Goal: Task Accomplishment & Management: Manage account settings

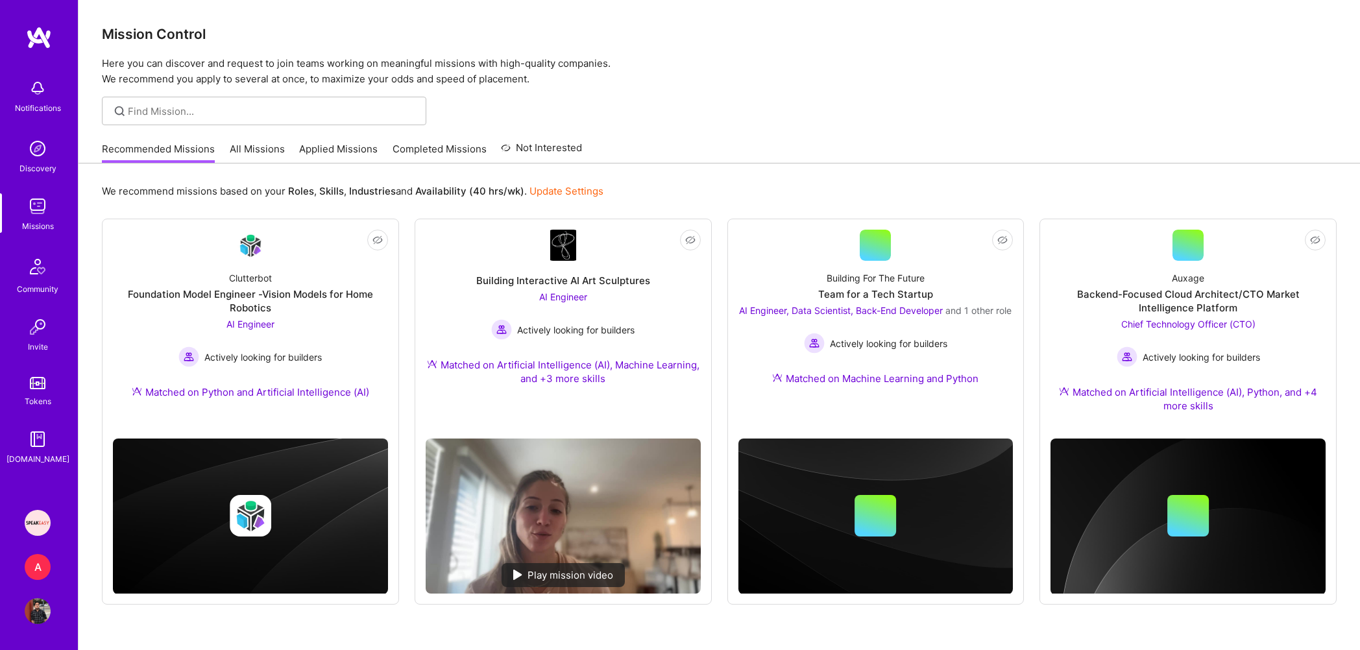
scroll to position [33, 0]
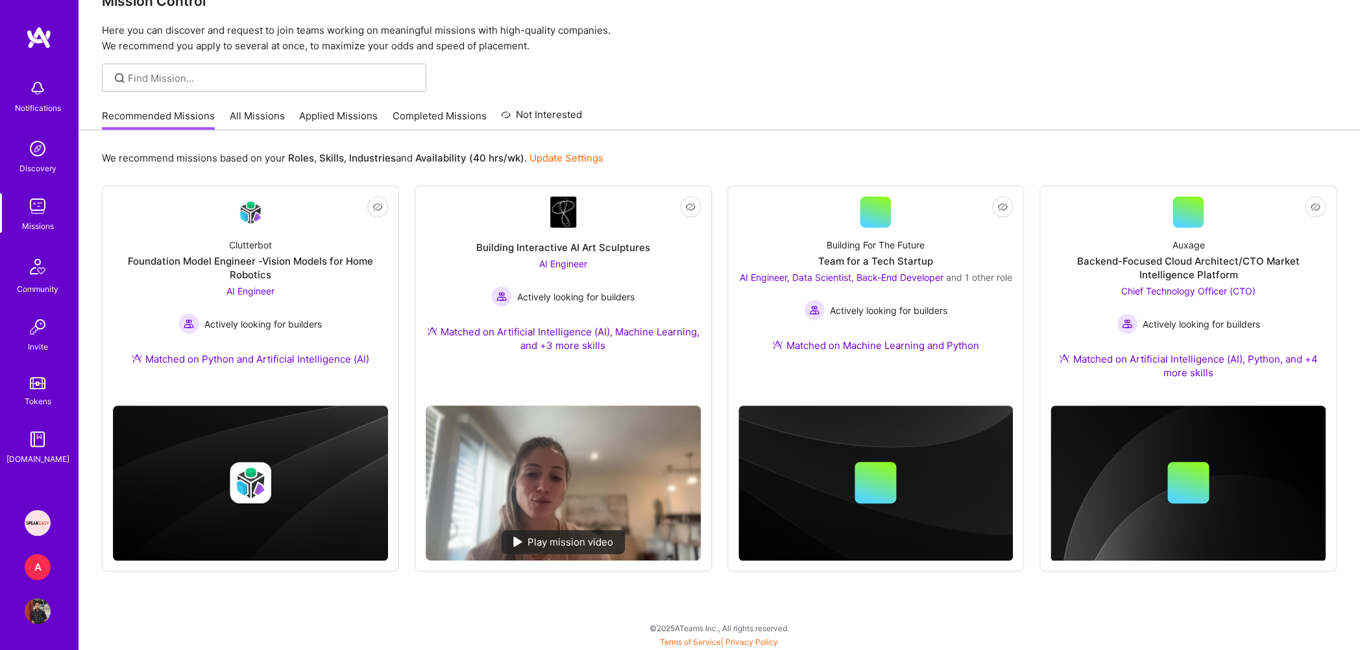
click at [44, 559] on div "A" at bounding box center [38, 567] width 26 height 26
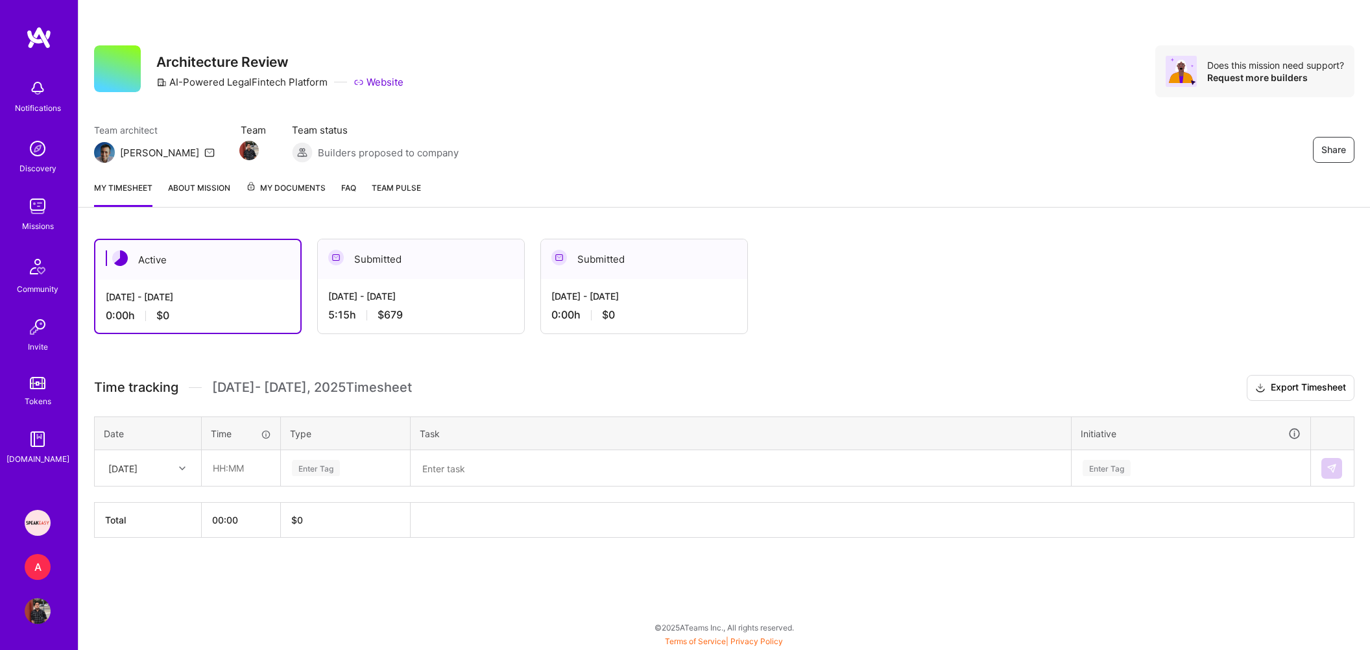
click at [43, 564] on div "A" at bounding box center [38, 567] width 26 height 26
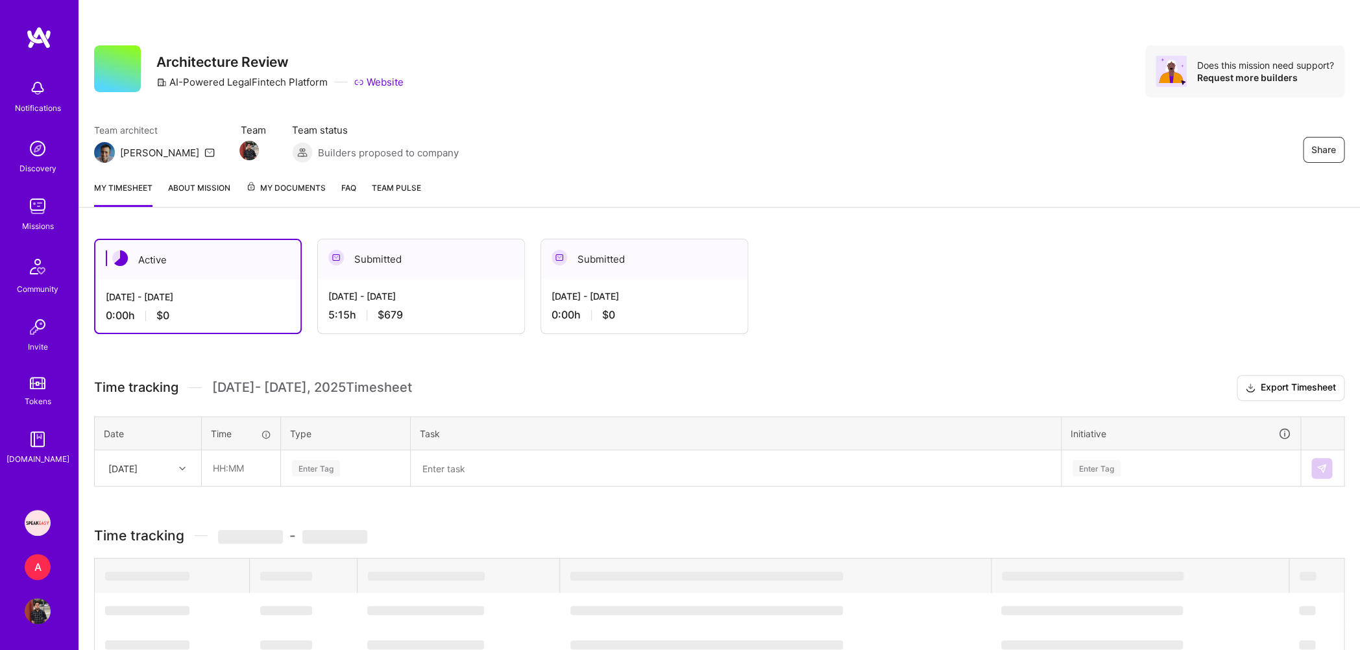
click at [51, 511] on link "Speakeasy: Software Engineer to help Customers write custom functions" at bounding box center [37, 523] width 32 height 26
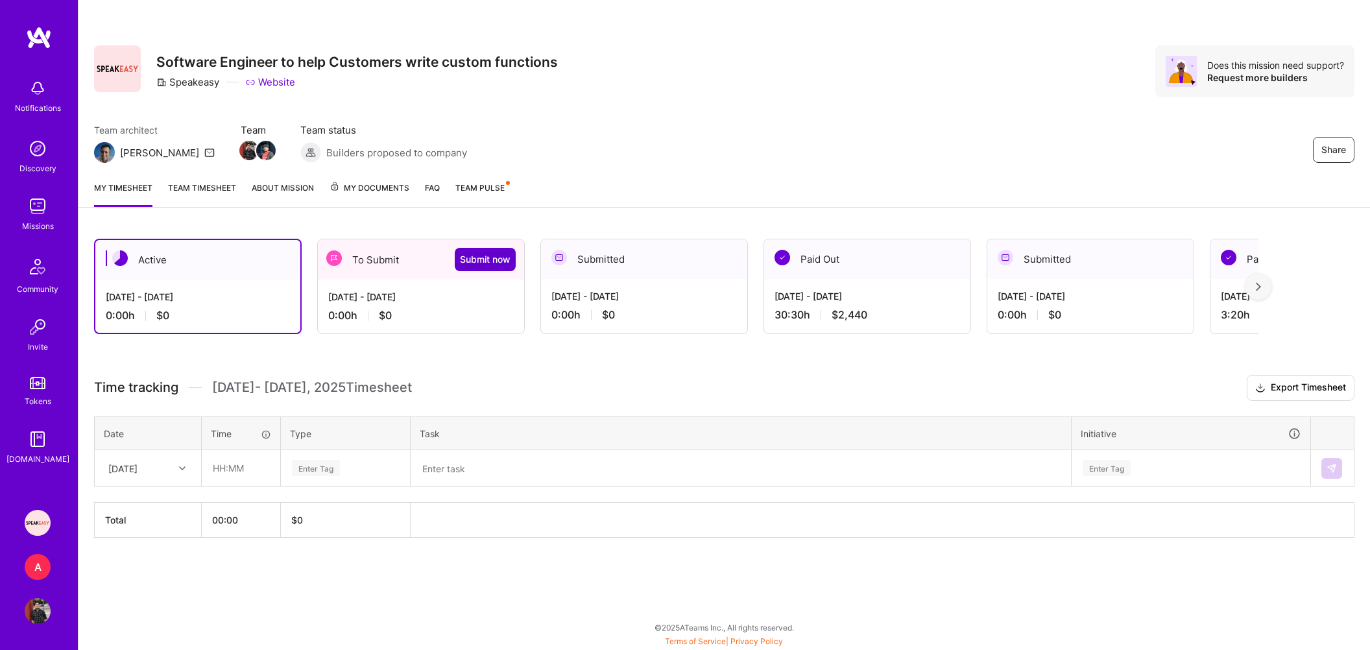
click at [482, 257] on span "Submit now" at bounding box center [485, 259] width 51 height 13
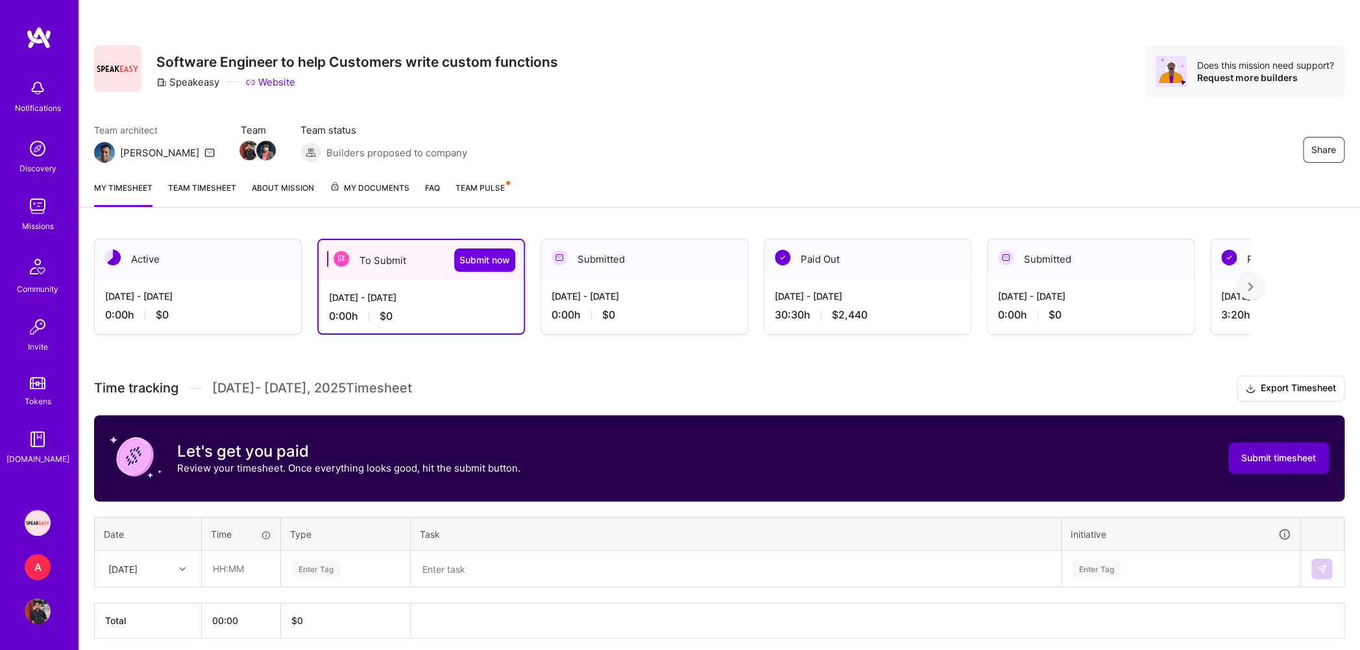
click at [1302, 462] on span "Submit timesheet" at bounding box center [1278, 458] width 75 height 13
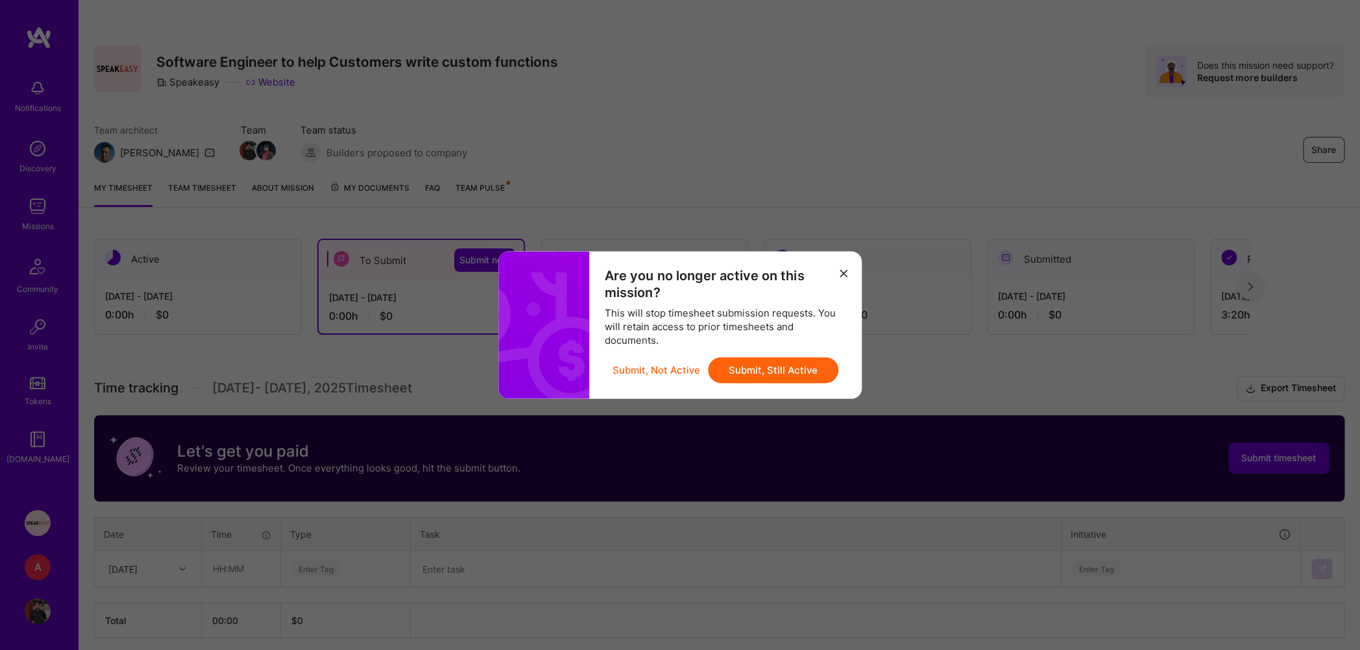
click at [760, 369] on button "Submit, Still Active" at bounding box center [773, 370] width 130 height 26
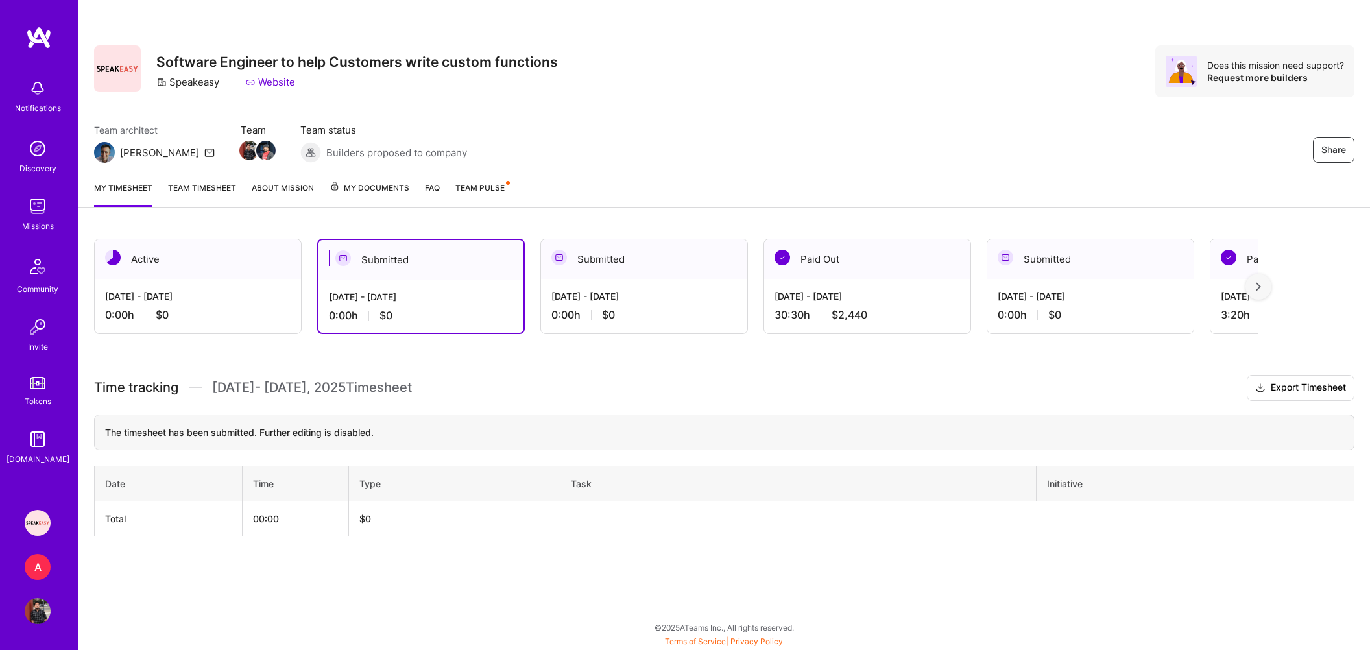
click at [298, 188] on link "About Mission" at bounding box center [283, 194] width 62 height 26
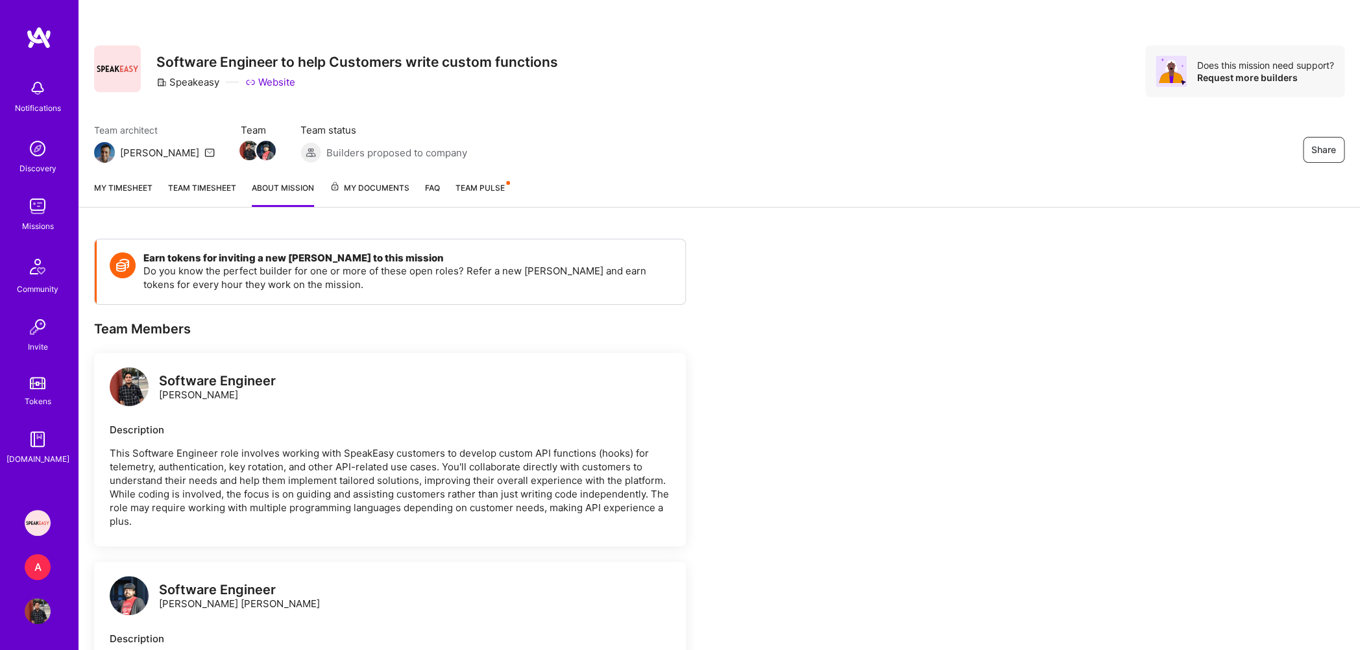
click at [495, 190] on span "Team Pulse" at bounding box center [479, 188] width 49 height 10
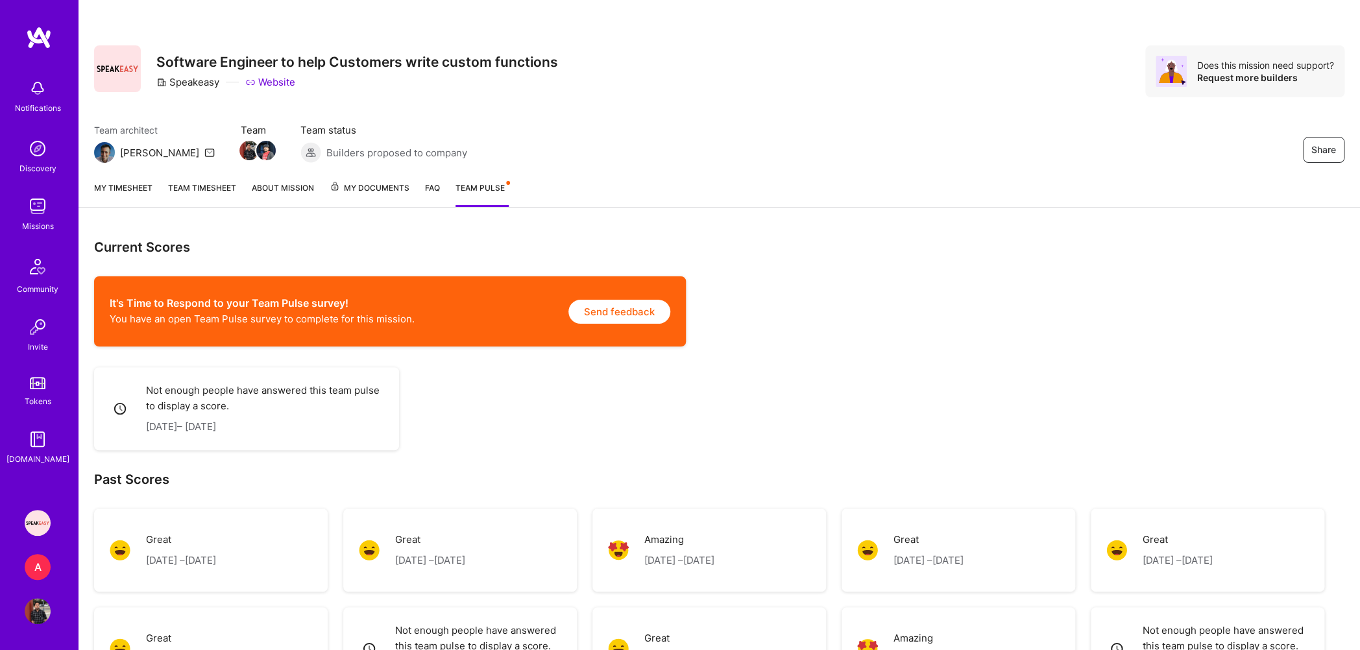
scroll to position [167, 0]
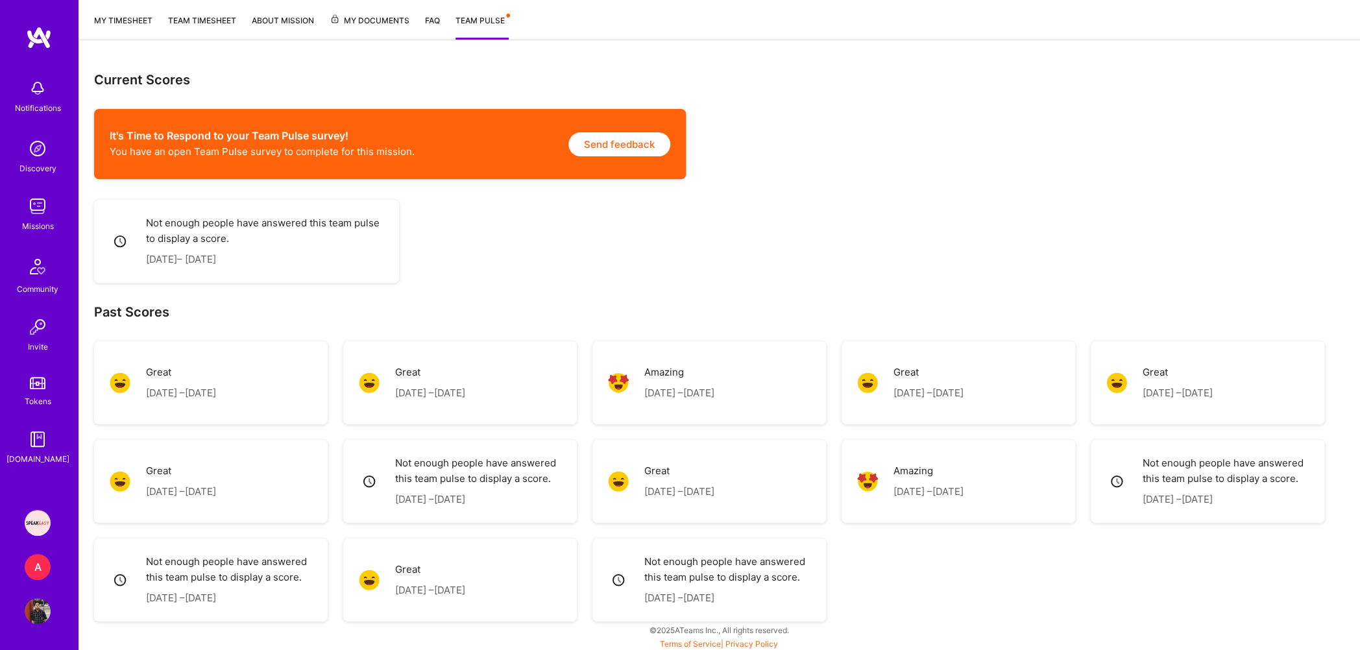
click at [38, 213] on img at bounding box center [38, 206] width 26 height 26
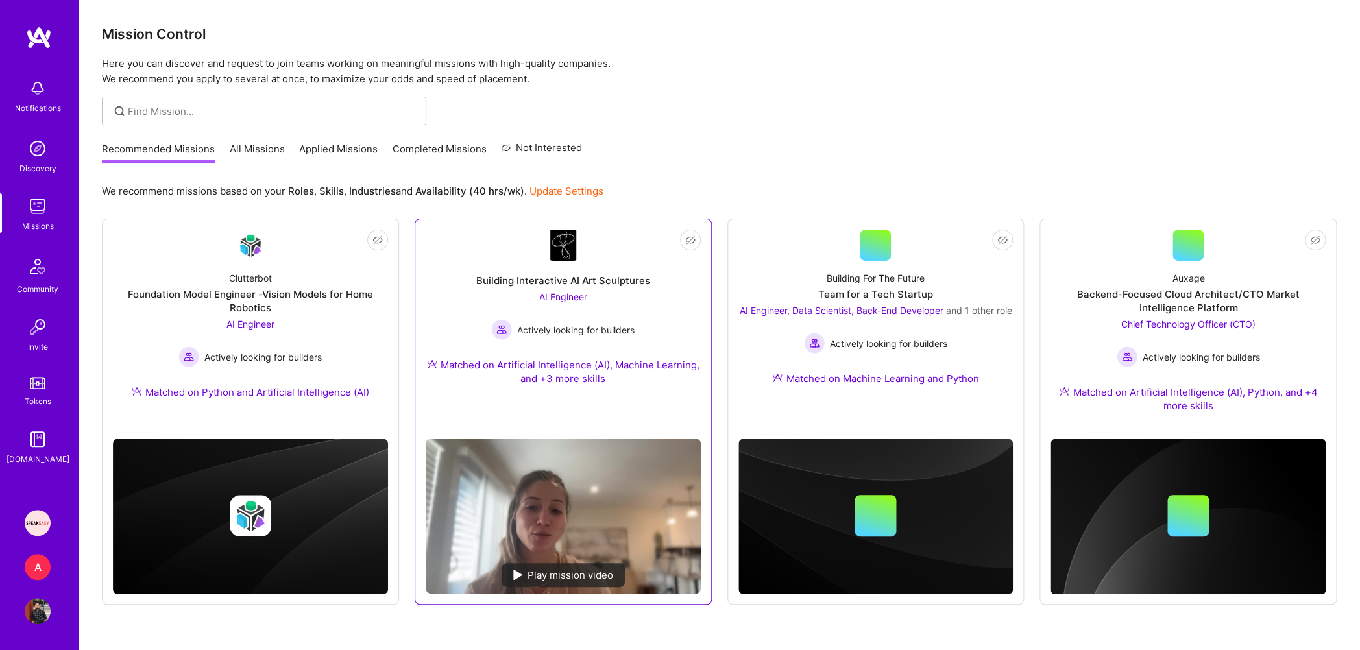
scroll to position [33, 0]
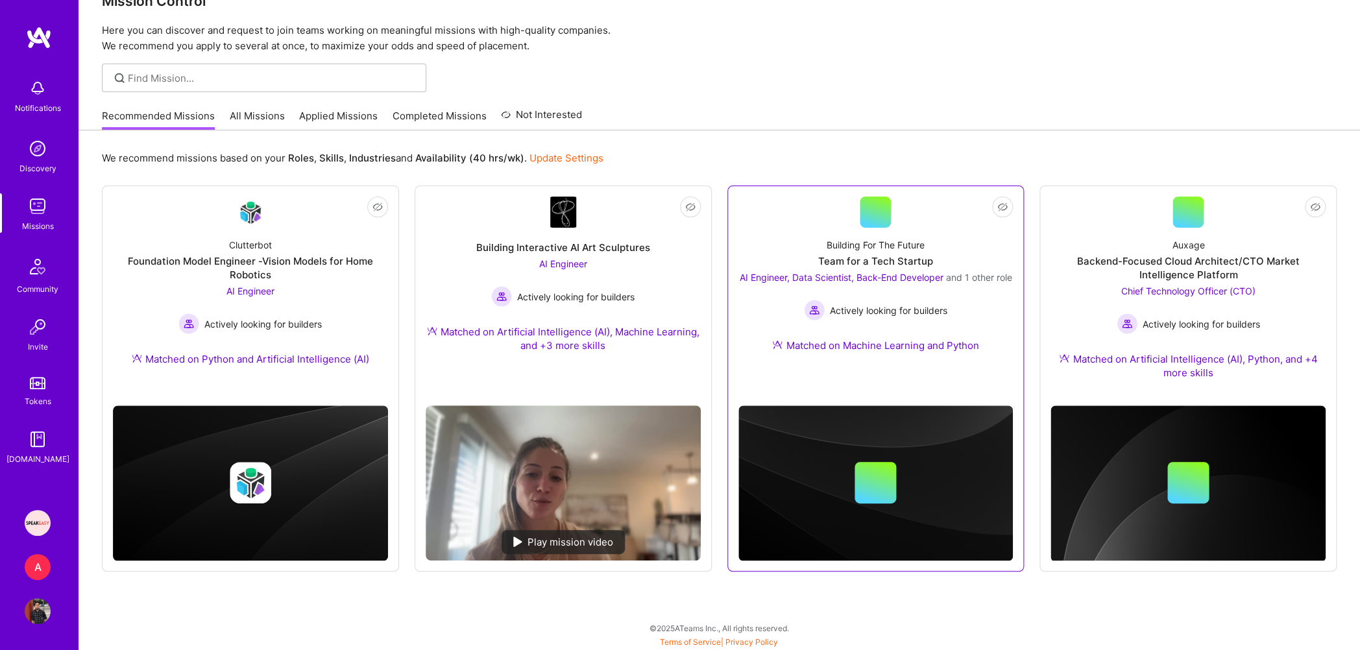
click at [868, 291] on div "AI Engineer, Data Scientist, Back-End Developer and 1 other role Actively looki…" at bounding box center [875, 296] width 272 height 50
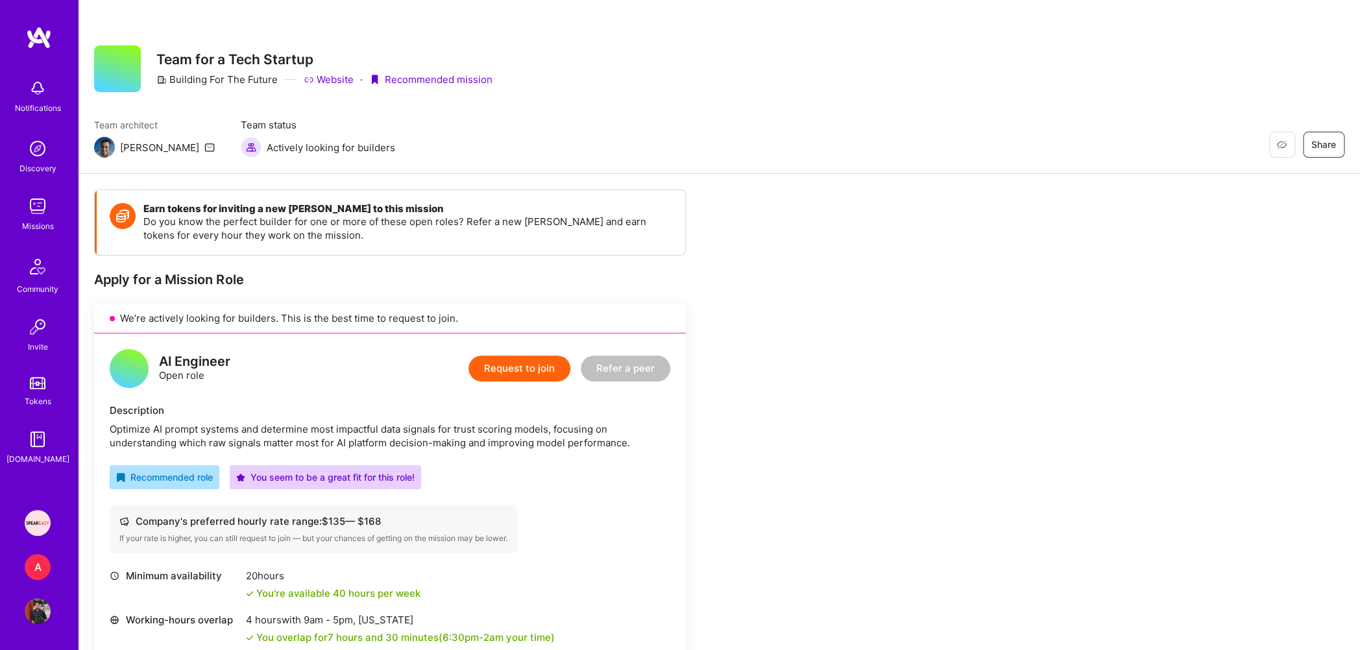
scroll to position [243, 0]
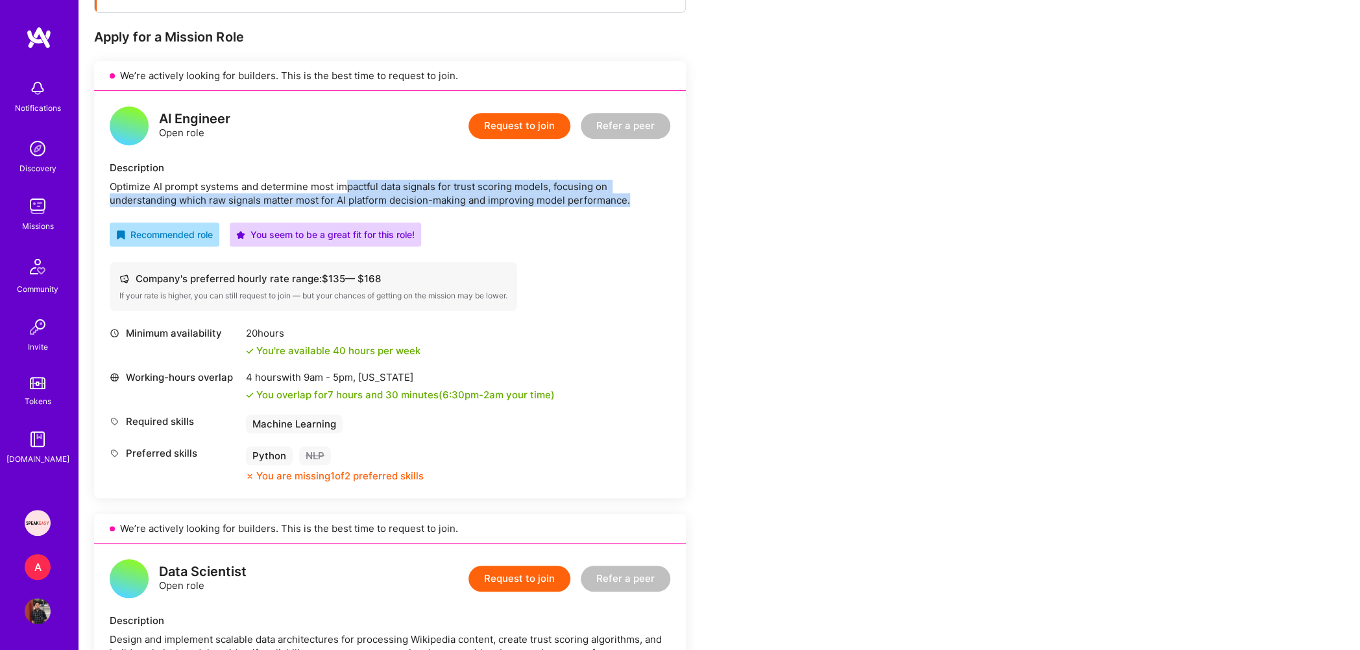
drag, startPoint x: 347, startPoint y: 185, endPoint x: 629, endPoint y: 200, distance: 282.7
click at [629, 200] on div "Optimize AI prompt systems and determine most impactful data signals for trust …" at bounding box center [390, 193] width 561 height 27
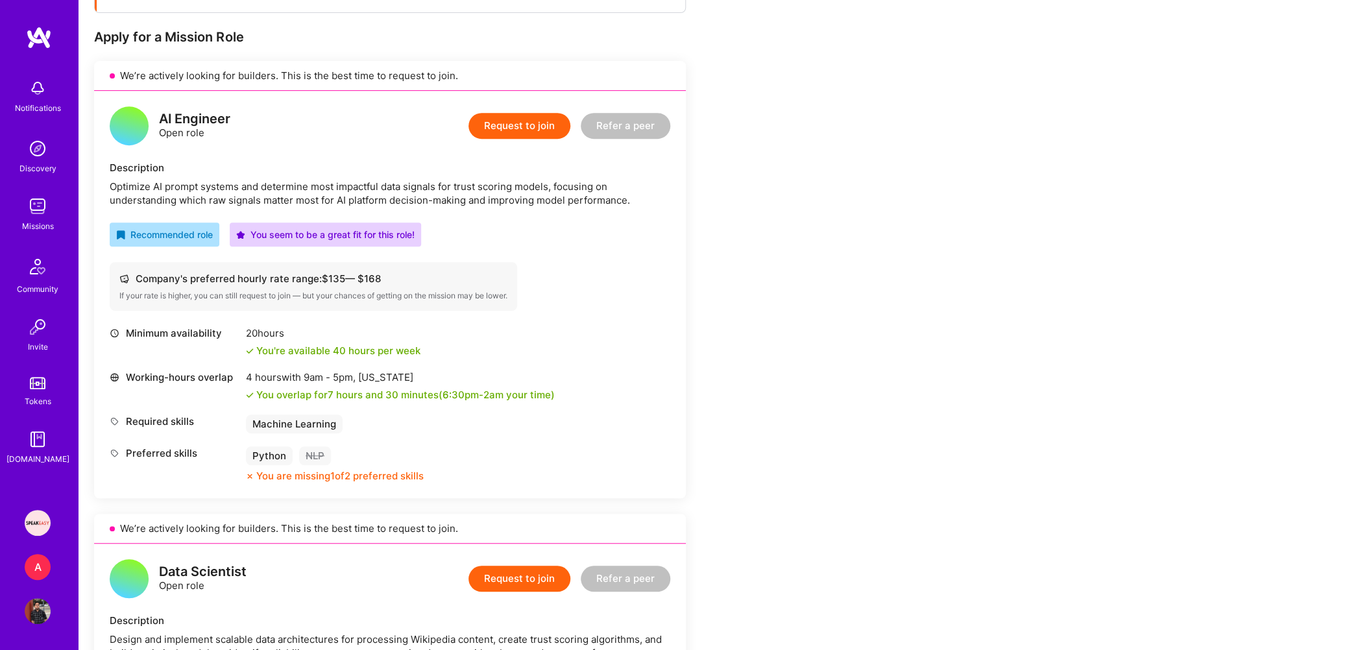
click at [629, 200] on div "Optimize AI prompt systems and determine most impactful data signals for trust …" at bounding box center [390, 193] width 561 height 27
click at [549, 201] on div "Optimize AI prompt systems and determine most impactful data signals for trust …" at bounding box center [390, 193] width 561 height 27
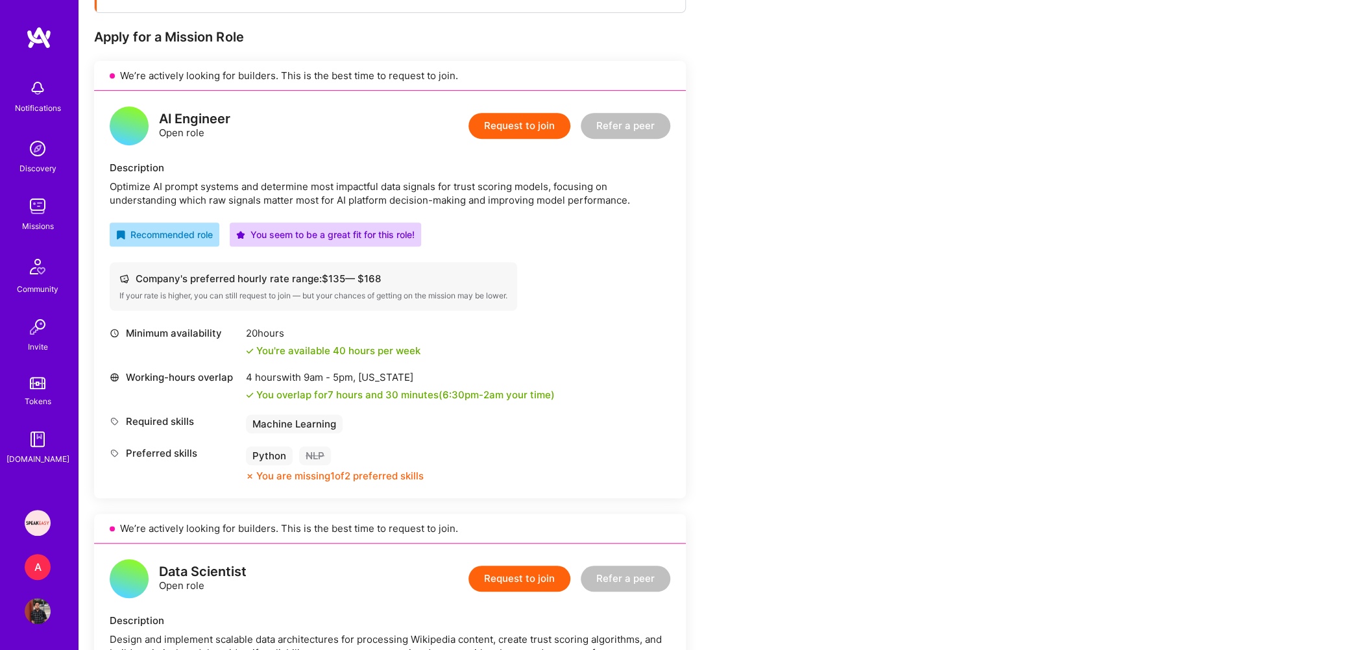
click at [549, 201] on div "Optimize AI prompt systems and determine most impactful data signals for trust …" at bounding box center [390, 193] width 561 height 27
click at [522, 202] on div "Optimize AI prompt systems and determine most impactful data signals for trust …" at bounding box center [390, 193] width 561 height 27
click at [508, 208] on div "AI Engineer Open role Request to join Refer a peer Description Optimize AI prom…" at bounding box center [390, 294] width 592 height 407
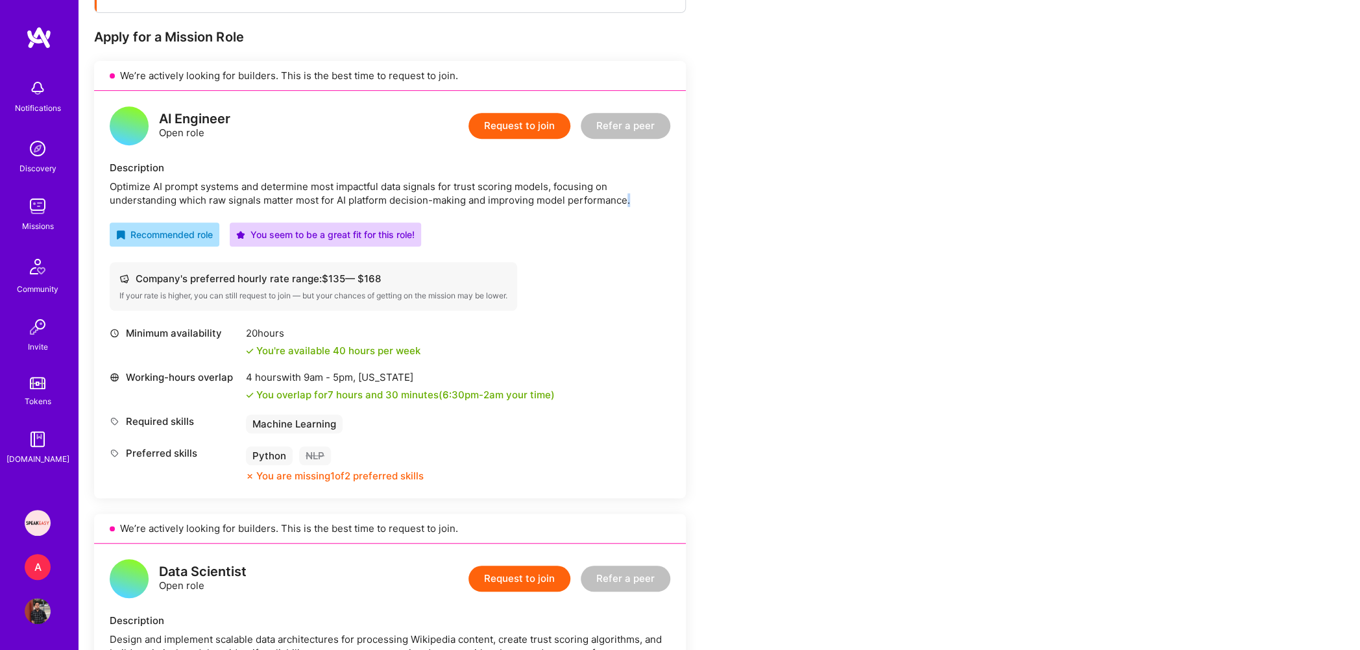
click at [508, 208] on div "AI Engineer Open role Request to join Refer a peer Description Optimize AI prom…" at bounding box center [390, 294] width 592 height 407
click at [508, 204] on div "Optimize AI prompt systems and determine most impactful data signals for trust …" at bounding box center [390, 193] width 561 height 27
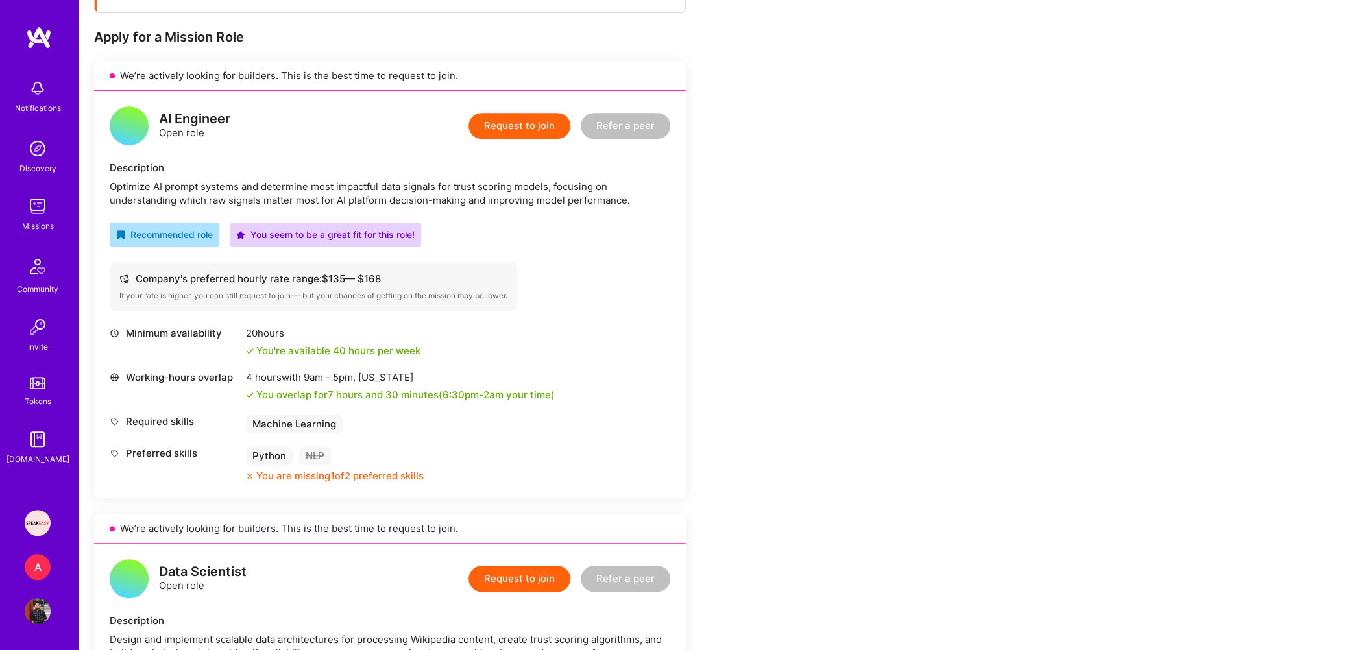
click at [511, 215] on div "AI Engineer Open role Request to join Refer a peer Description Optimize AI prom…" at bounding box center [390, 294] width 592 height 407
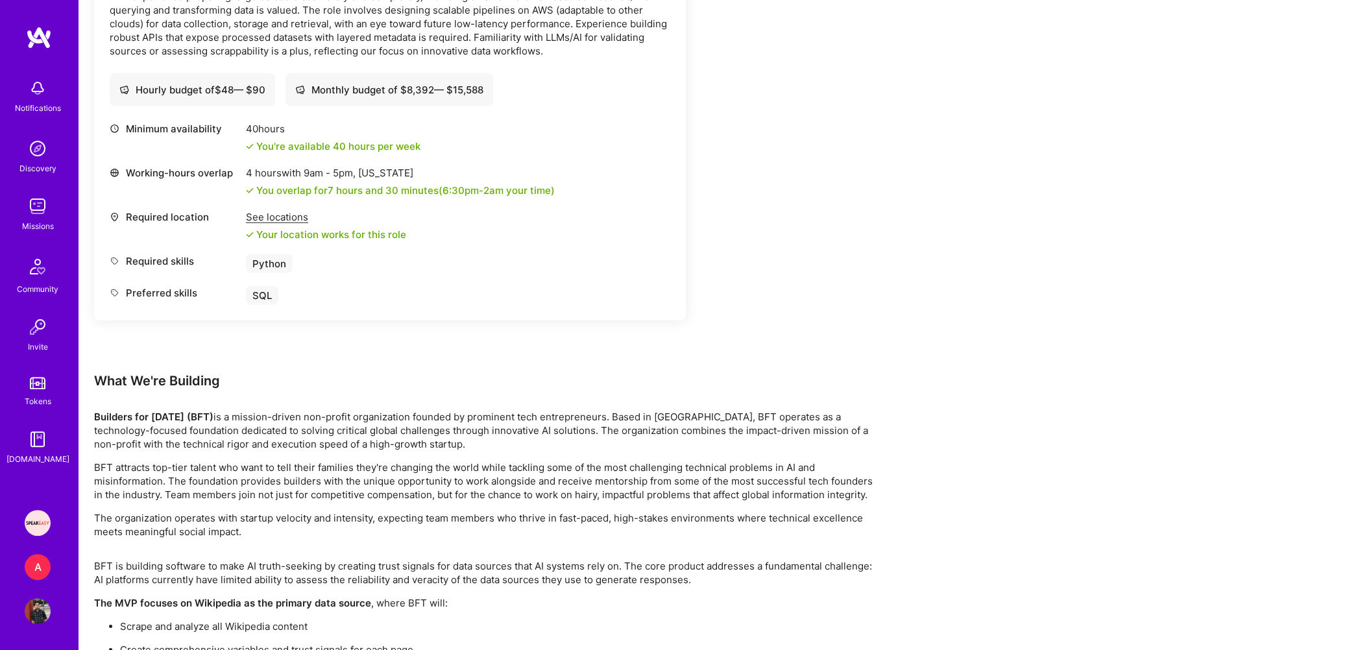
scroll to position [2039, 0]
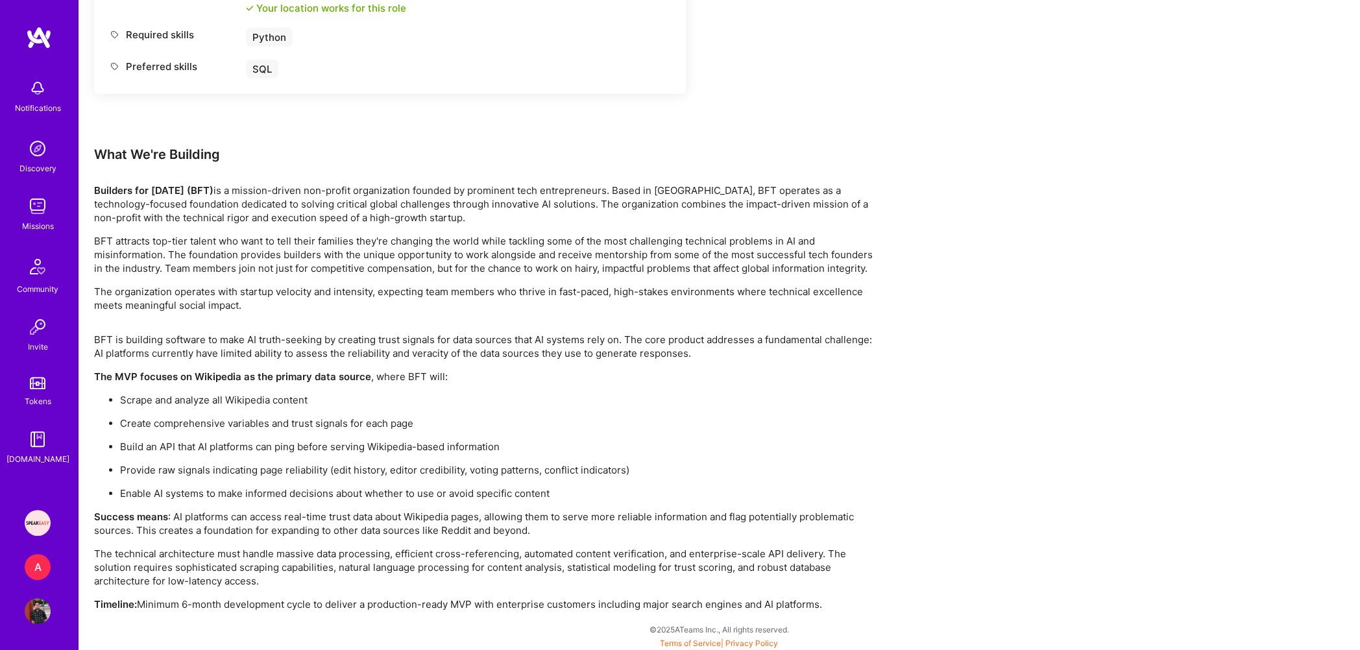
click at [51, 209] on img at bounding box center [38, 206] width 26 height 26
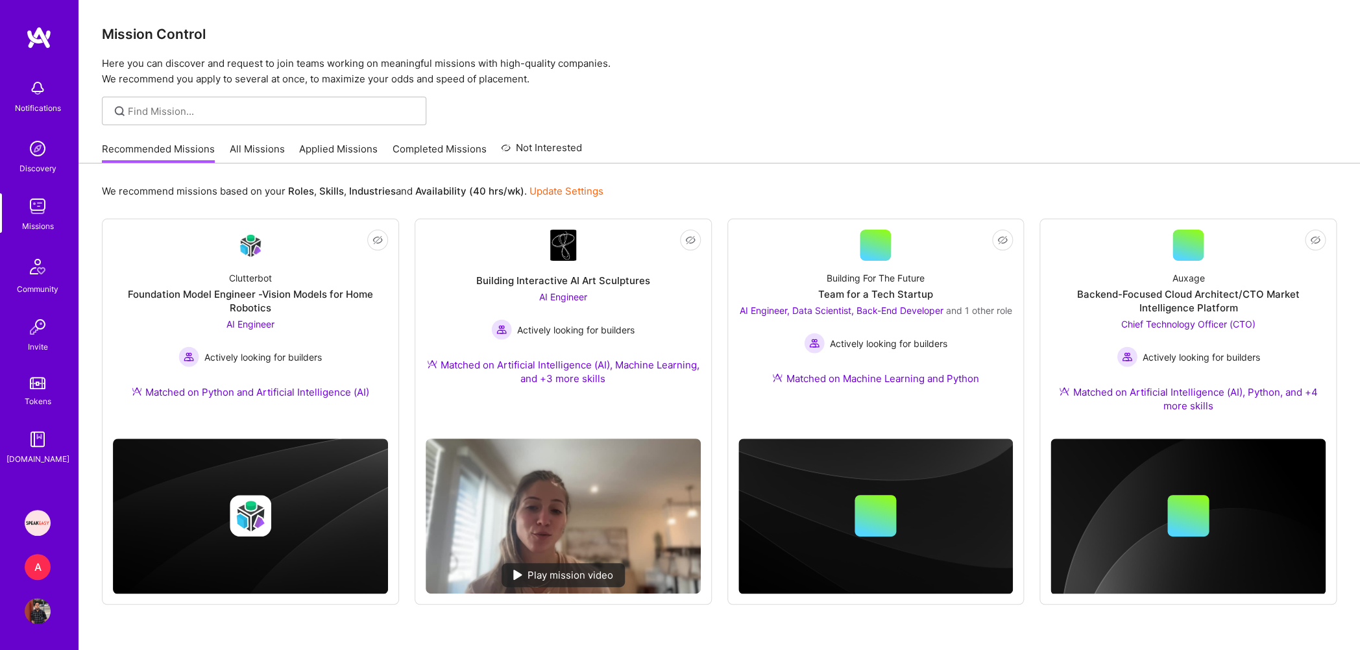
click at [345, 152] on link "Applied Missions" at bounding box center [338, 152] width 79 height 21
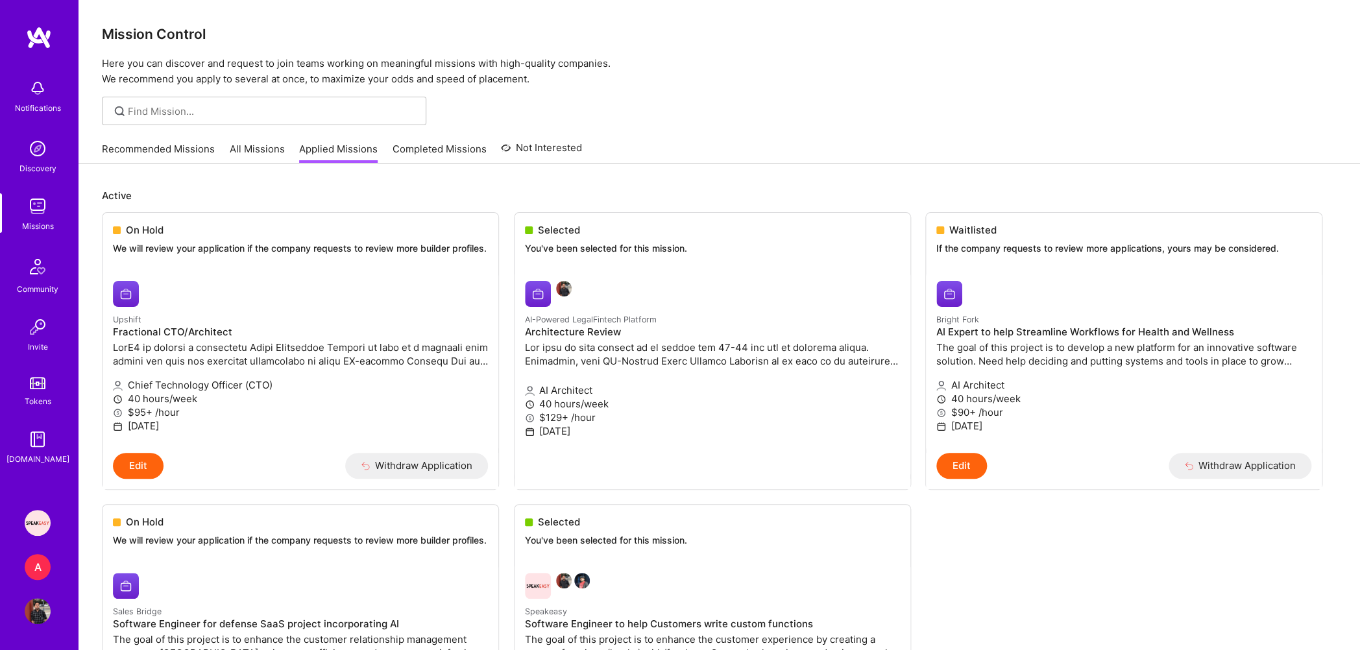
click at [176, 145] on link "Recommended Missions" at bounding box center [158, 152] width 113 height 21
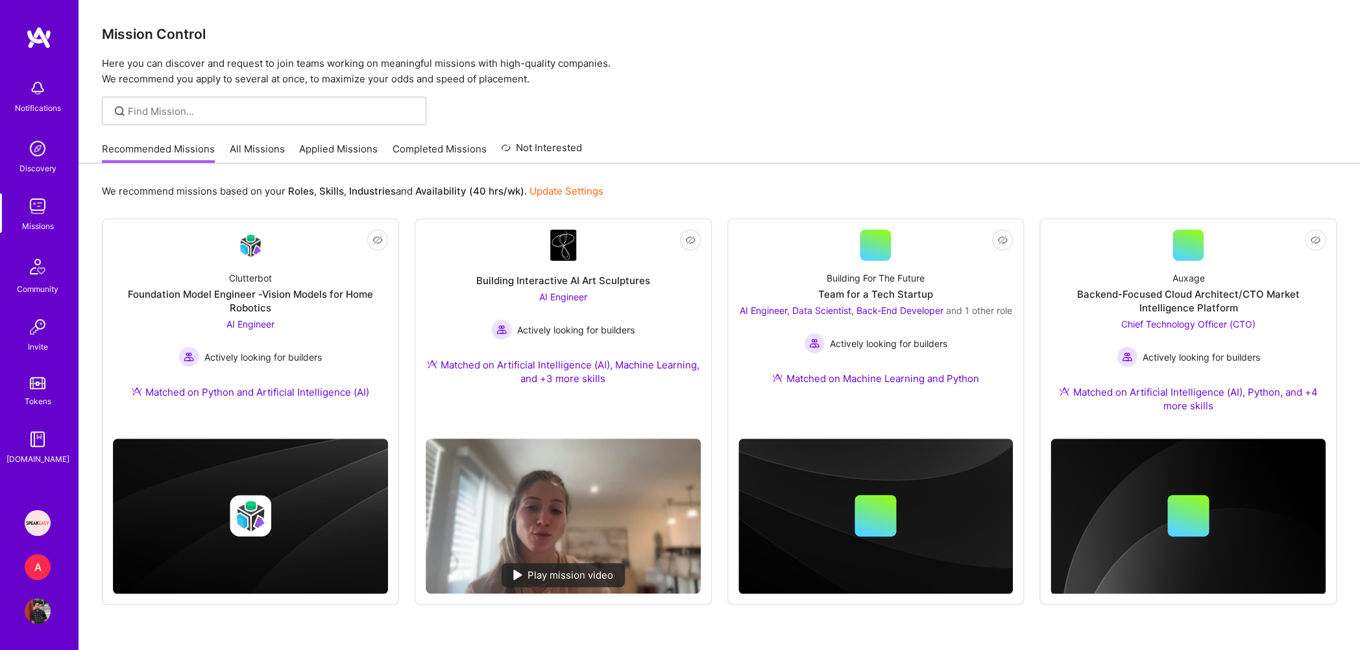
click at [365, 150] on link "Applied Missions" at bounding box center [338, 152] width 79 height 21
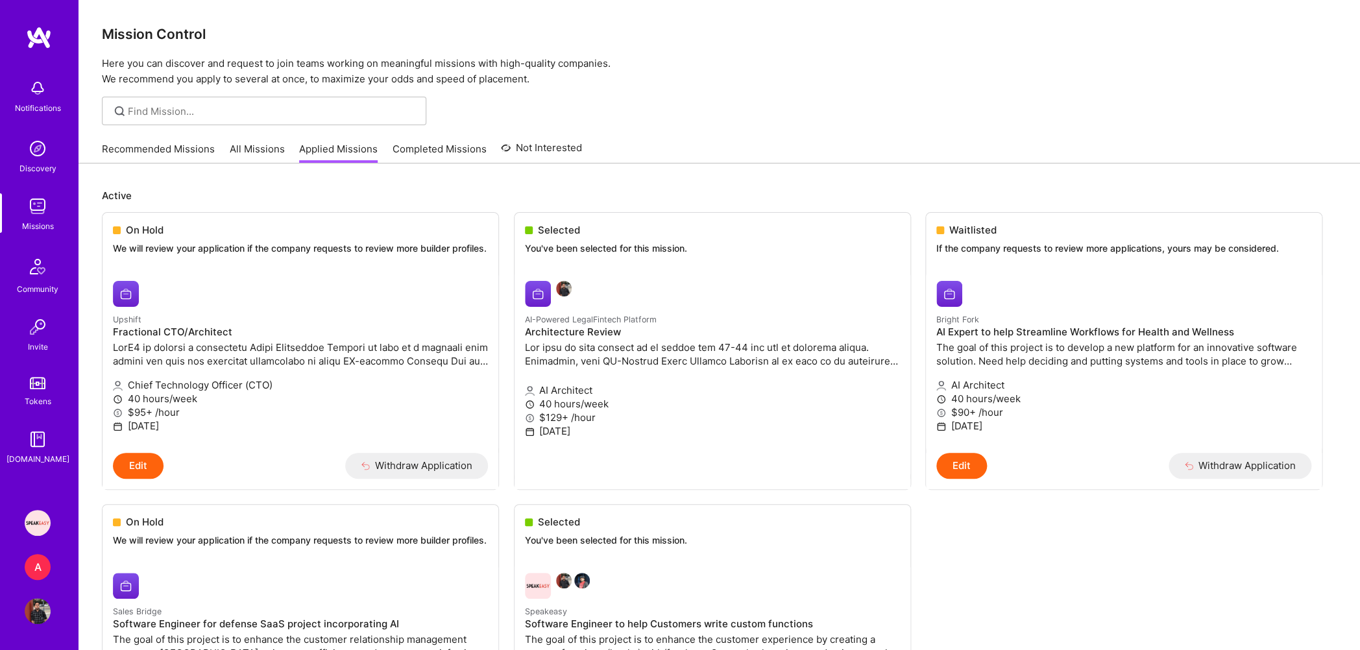
click at [41, 222] on div "Missions" at bounding box center [38, 226] width 32 height 14
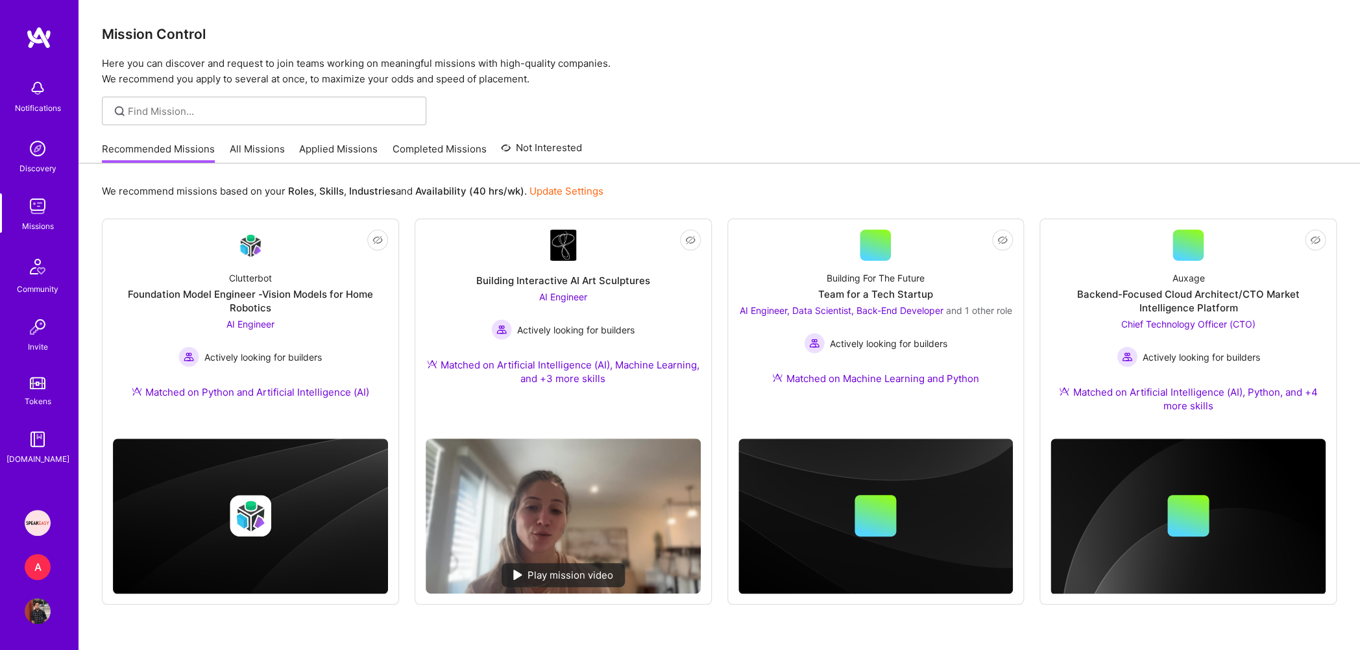
click at [41, 222] on div "Missions" at bounding box center [38, 226] width 32 height 14
click at [352, 159] on link "Applied Missions" at bounding box center [338, 152] width 79 height 21
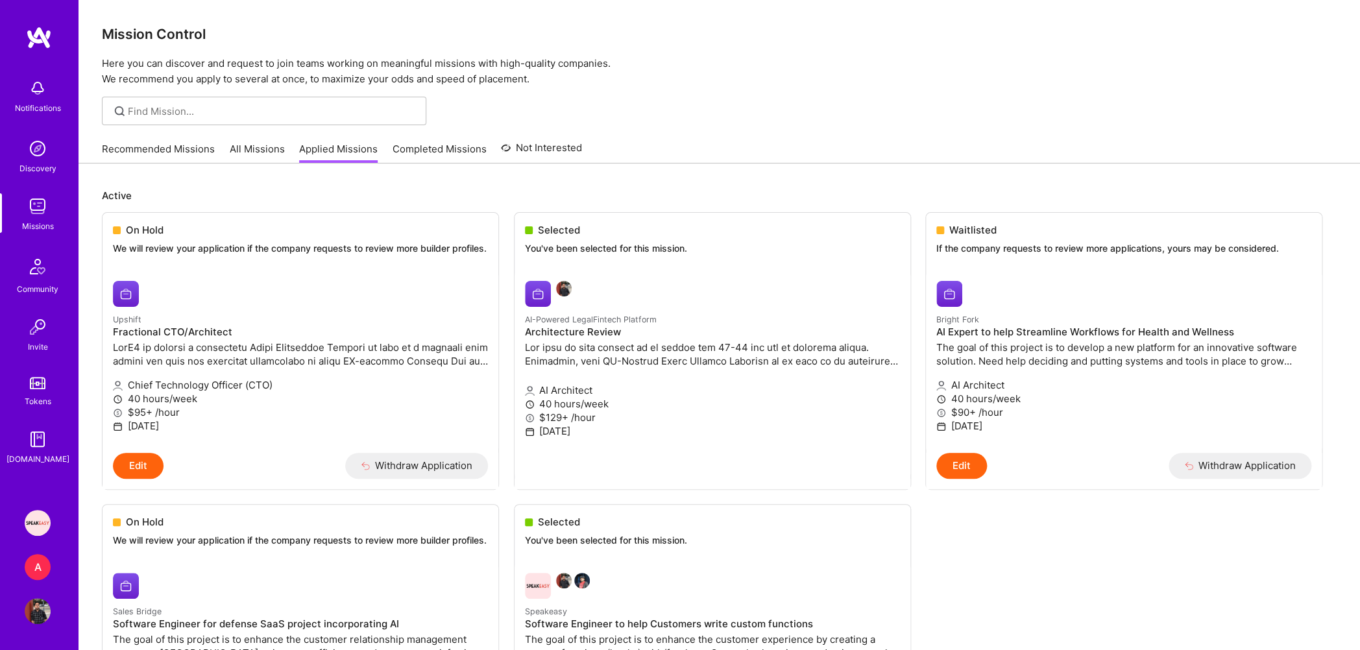
click at [23, 211] on link "Missions" at bounding box center [37, 213] width 80 height 40
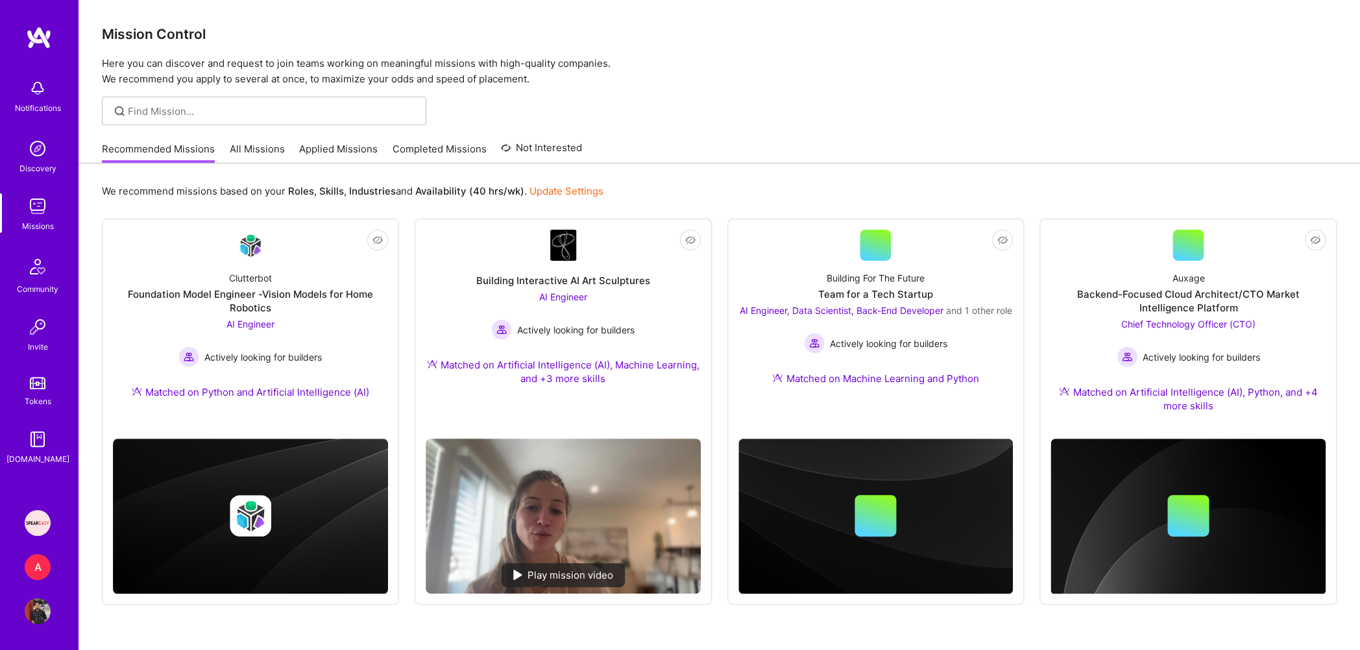
click at [36, 140] on img at bounding box center [38, 149] width 26 height 26
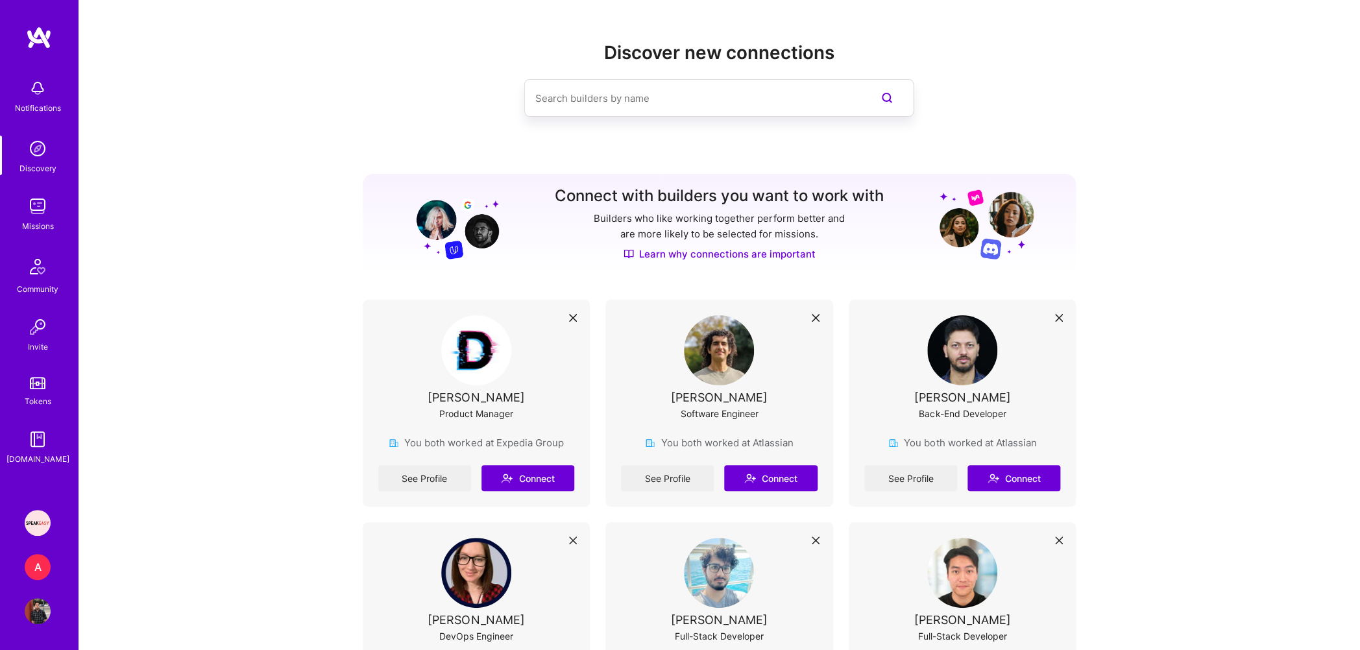
click at [40, 561] on div "A" at bounding box center [38, 567] width 26 height 26
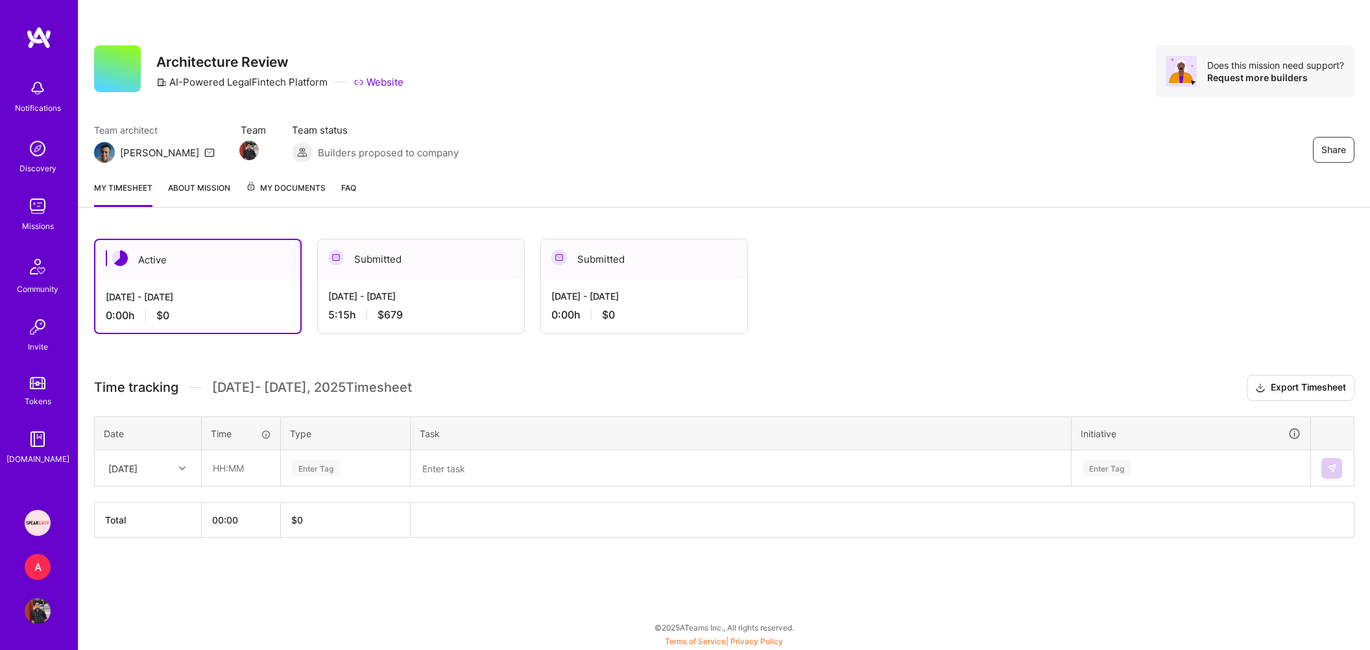
click at [412, 293] on div "[DATE] - [DATE]" at bounding box center [421, 296] width 186 height 14
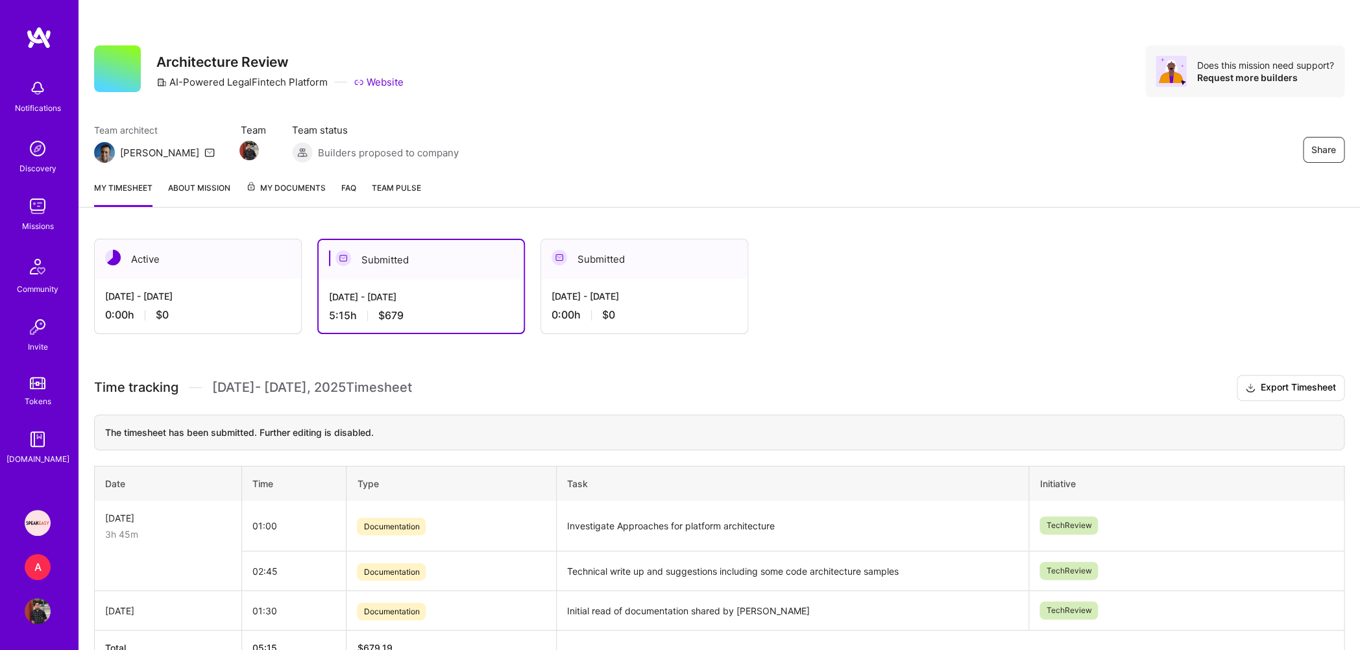
click at [31, 518] on img at bounding box center [38, 523] width 26 height 26
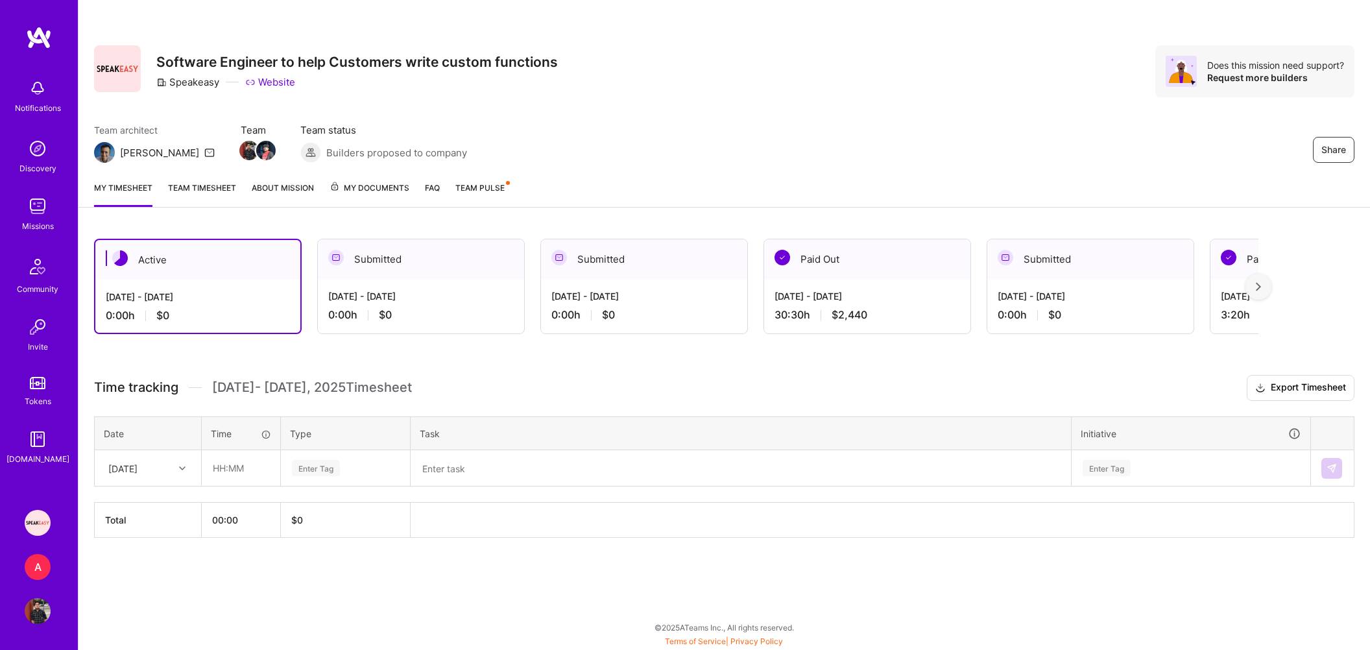
click at [1248, 293] on div at bounding box center [1259, 287] width 26 height 26
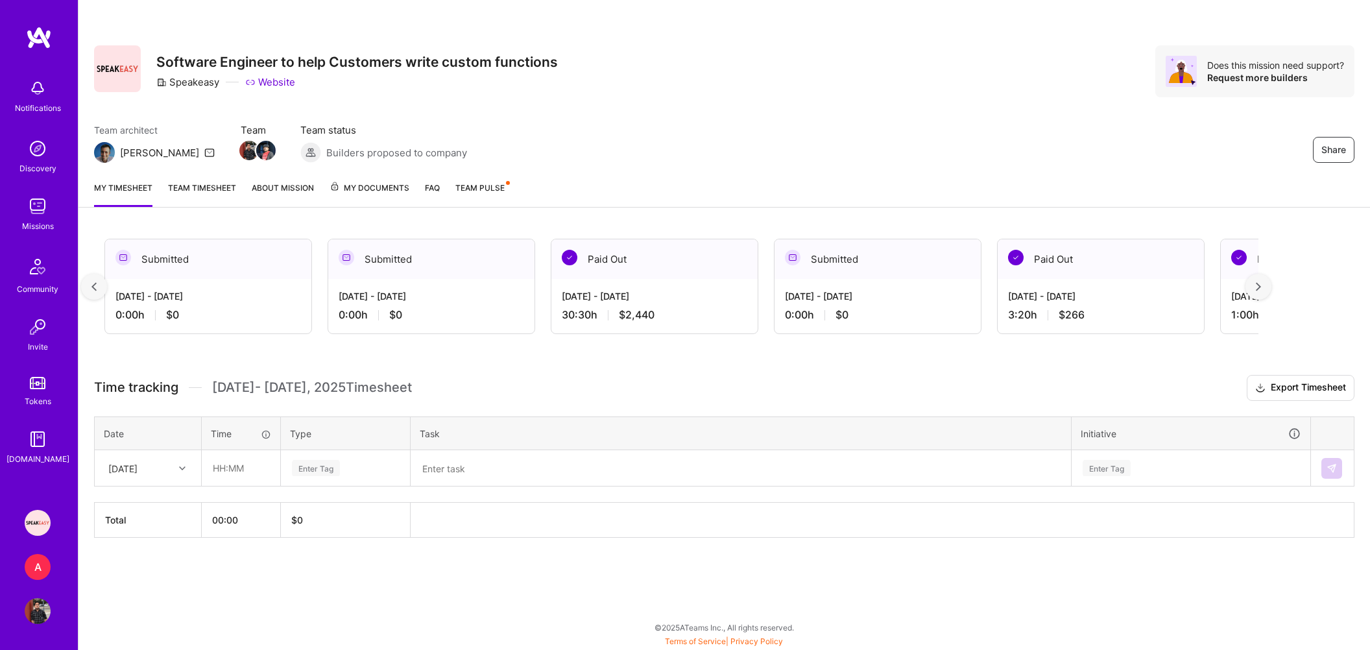
click at [1248, 293] on div at bounding box center [1259, 287] width 26 height 26
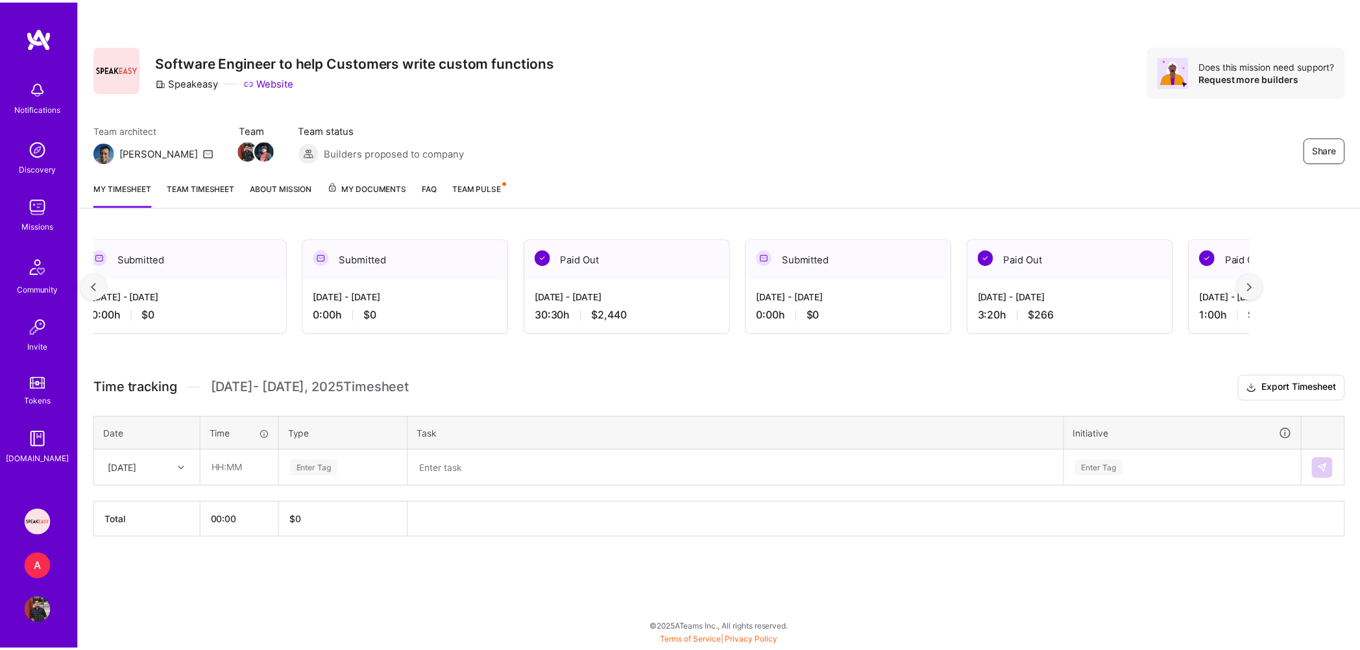
scroll to position [0, 237]
click at [1248, 293] on div at bounding box center [1259, 287] width 26 height 26
click at [1256, 291] on img at bounding box center [1258, 286] width 5 height 9
click at [34, 197] on img at bounding box center [38, 206] width 26 height 26
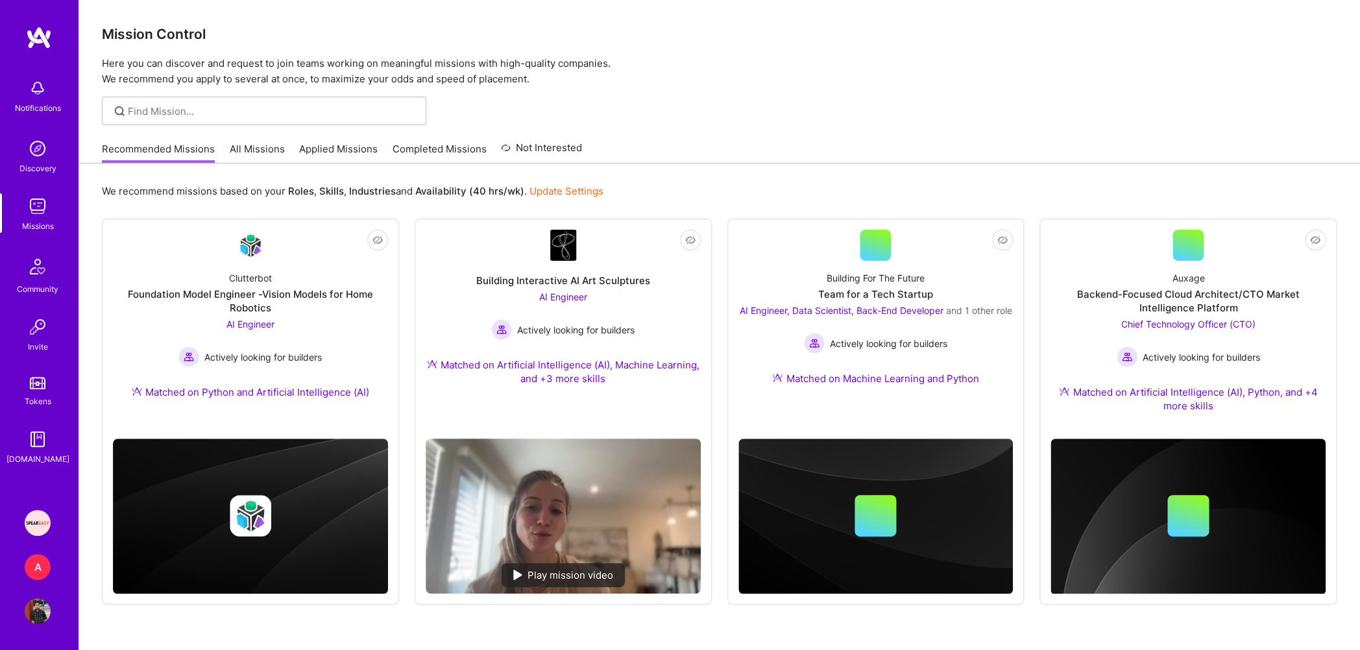
click at [327, 162] on link "Applied Missions" at bounding box center [338, 152] width 79 height 21
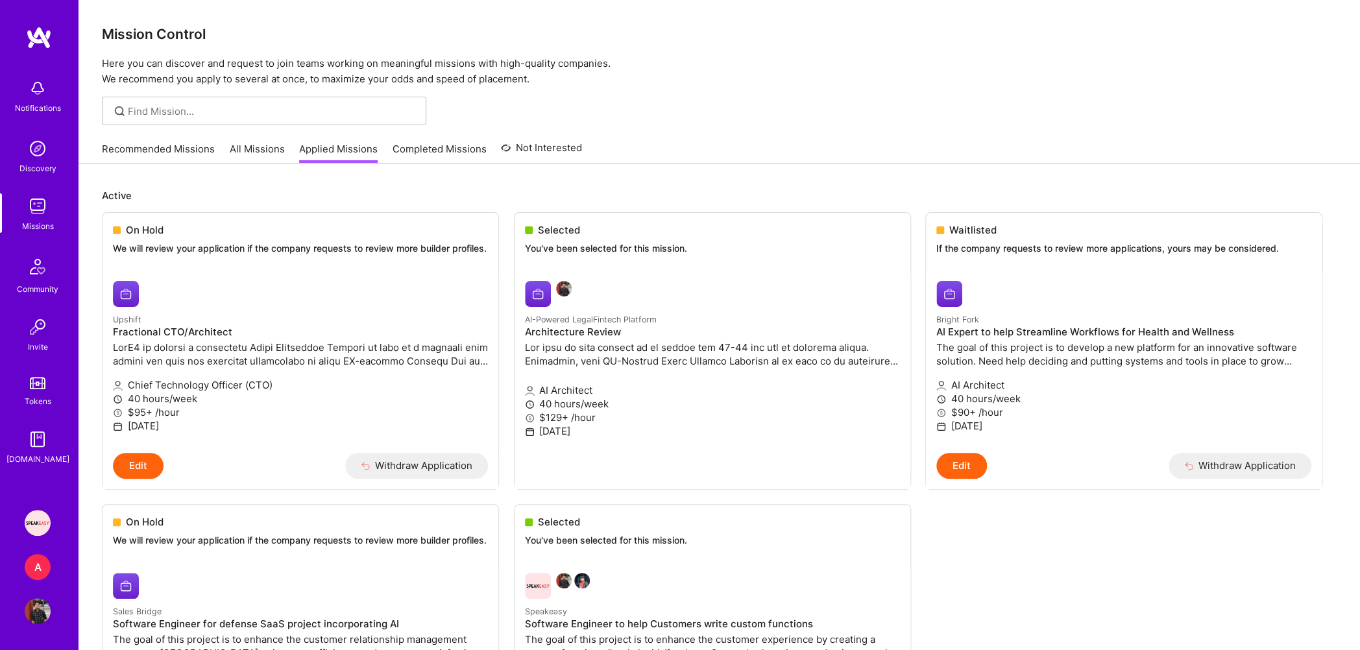
click at [48, 212] on img at bounding box center [38, 206] width 26 height 26
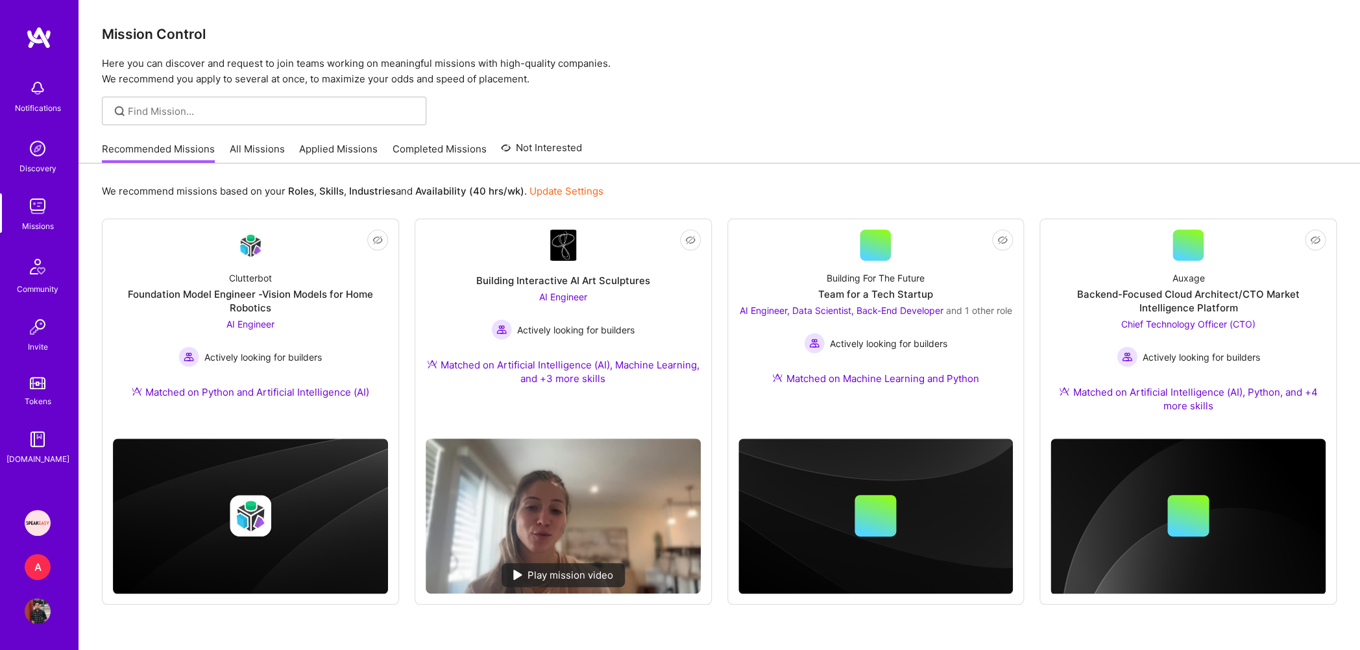
click at [317, 160] on link "Applied Missions" at bounding box center [338, 152] width 79 height 21
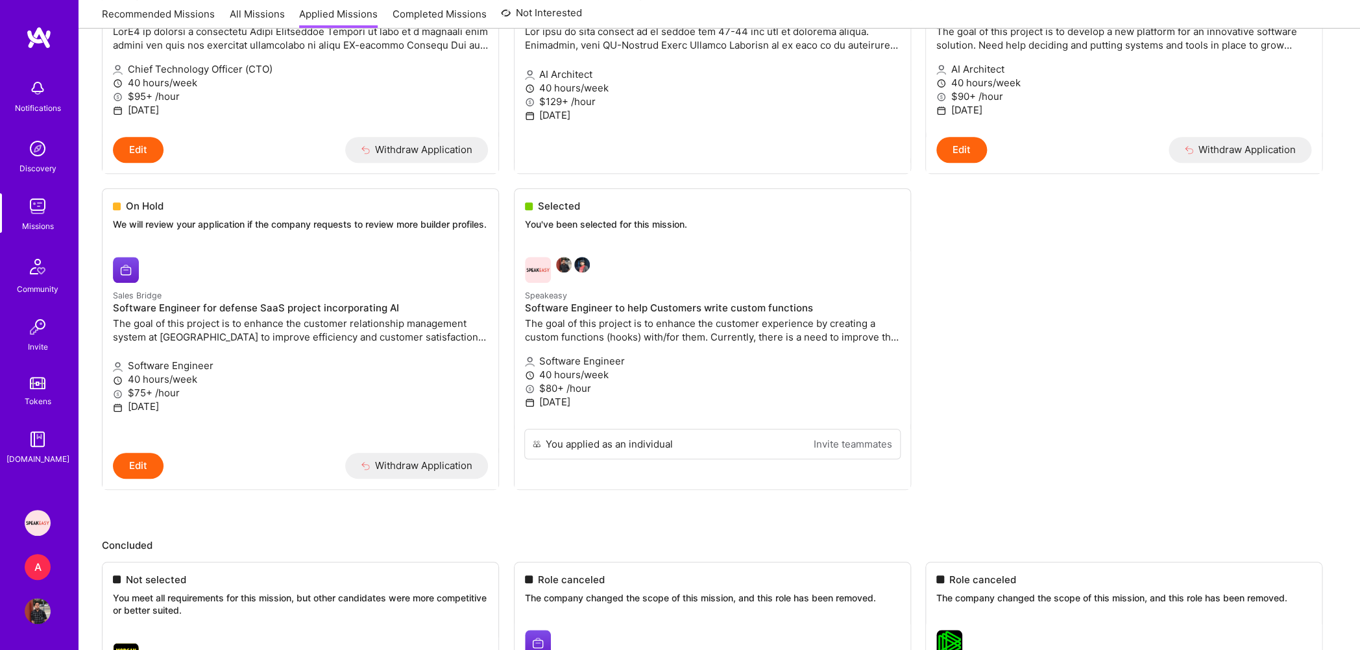
scroll to position [692, 0]
